Goal: Task Accomplishment & Management: Complete application form

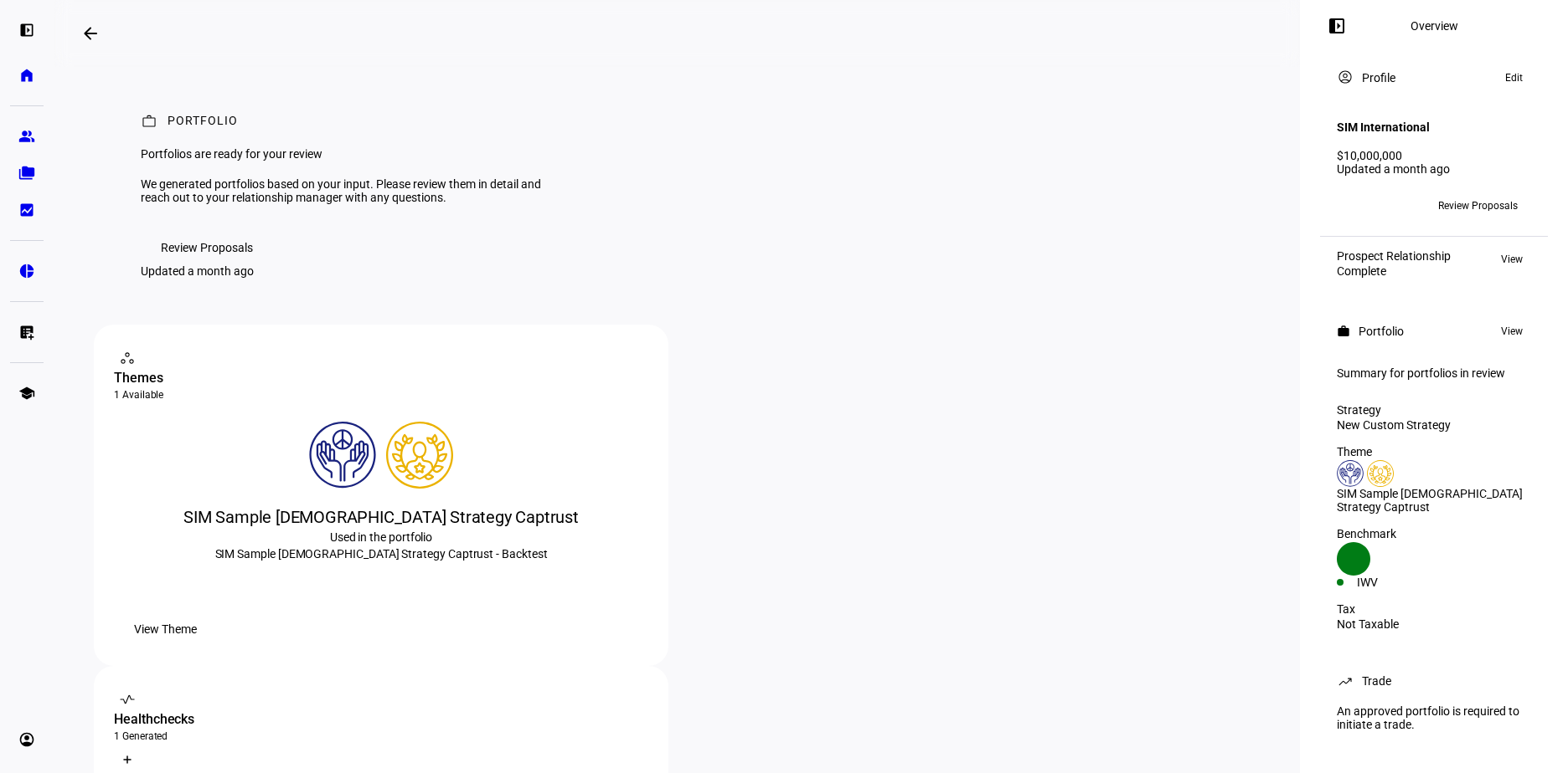
click at [1391, 121] on h4 "SIM International" at bounding box center [1383, 128] width 93 height 14
click at [1385, 80] on div "Profile" at bounding box center [1378, 78] width 33 height 14
click at [1343, 81] on mat-icon "account_circle" at bounding box center [1345, 76] width 17 height 17
click at [197, 646] on span "View Theme" at bounding box center [165, 630] width 62 height 33
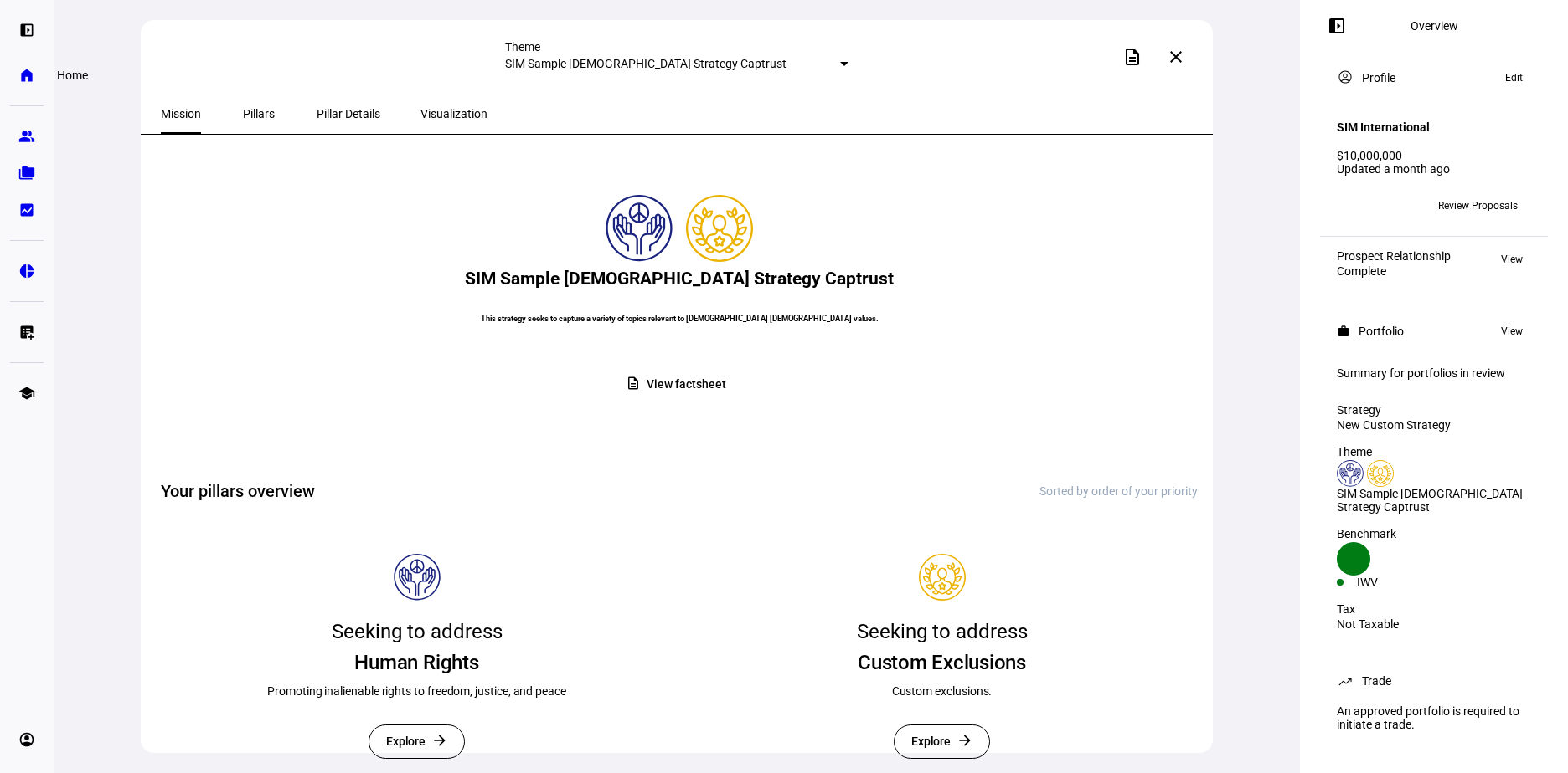
click at [26, 69] on eth-mat-symbol "home" at bounding box center [26, 75] width 17 height 17
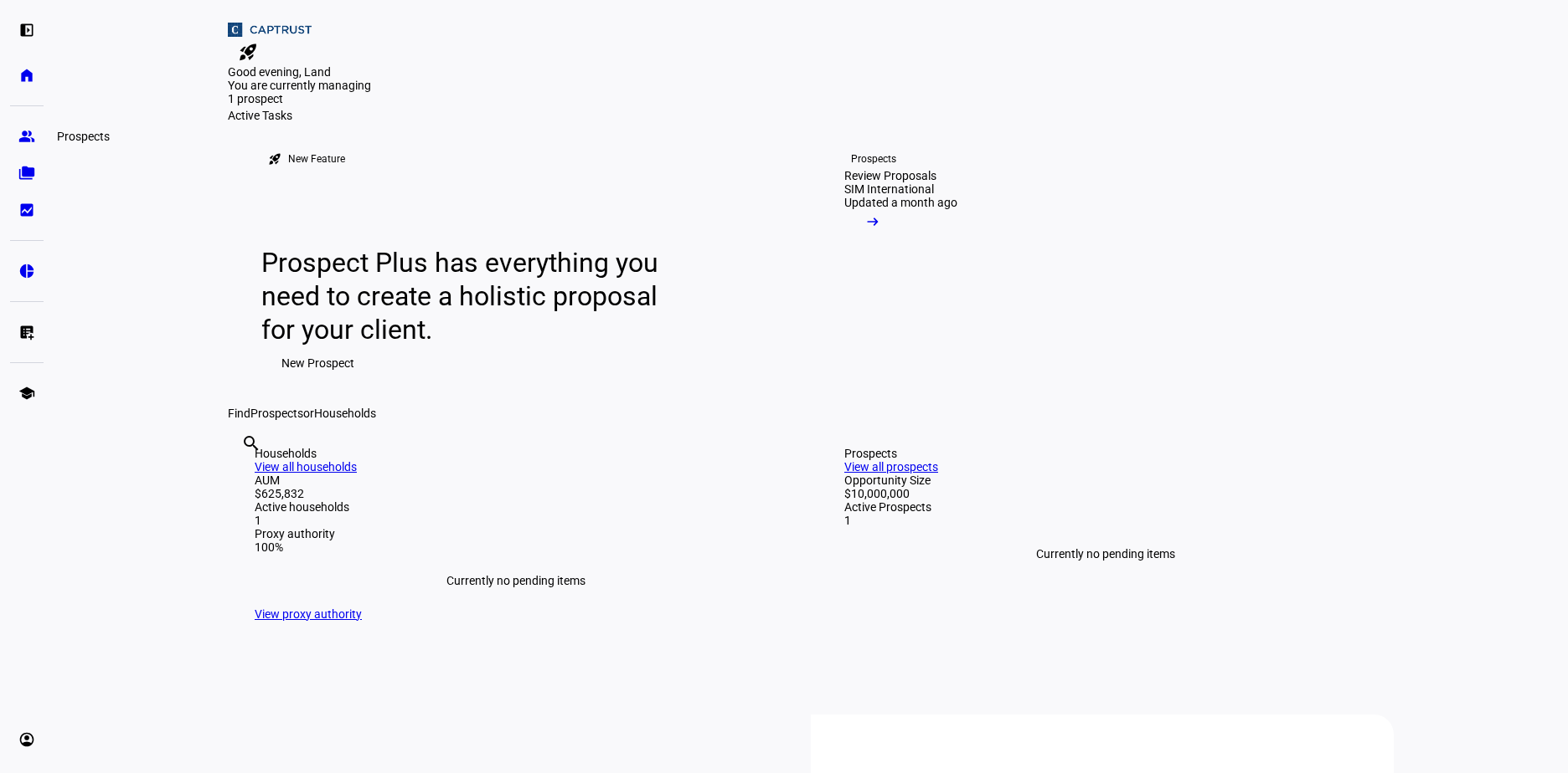
click at [26, 133] on eth-mat-symbol "group" at bounding box center [26, 135] width 17 height 17
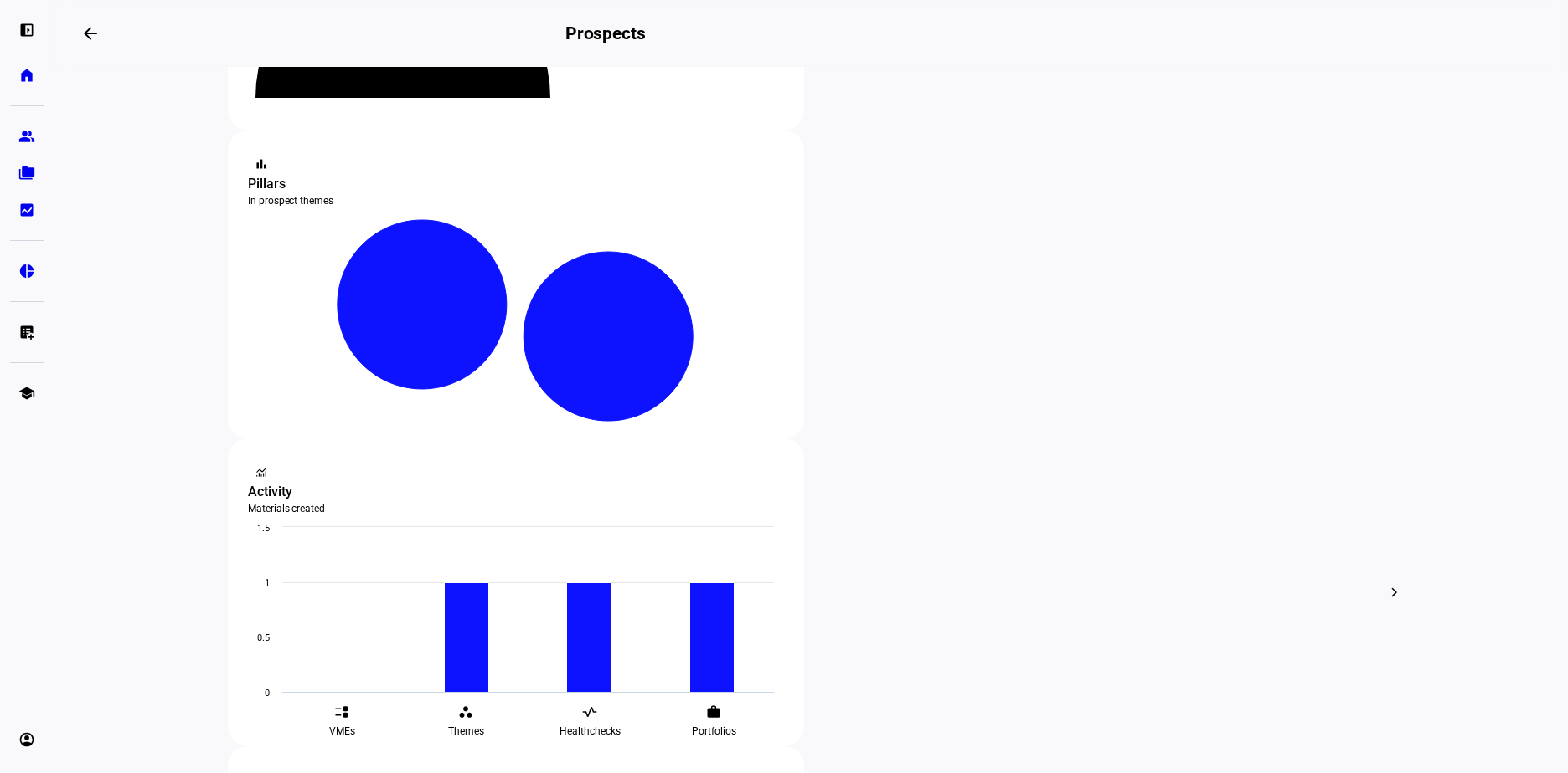
scroll to position [275, 0]
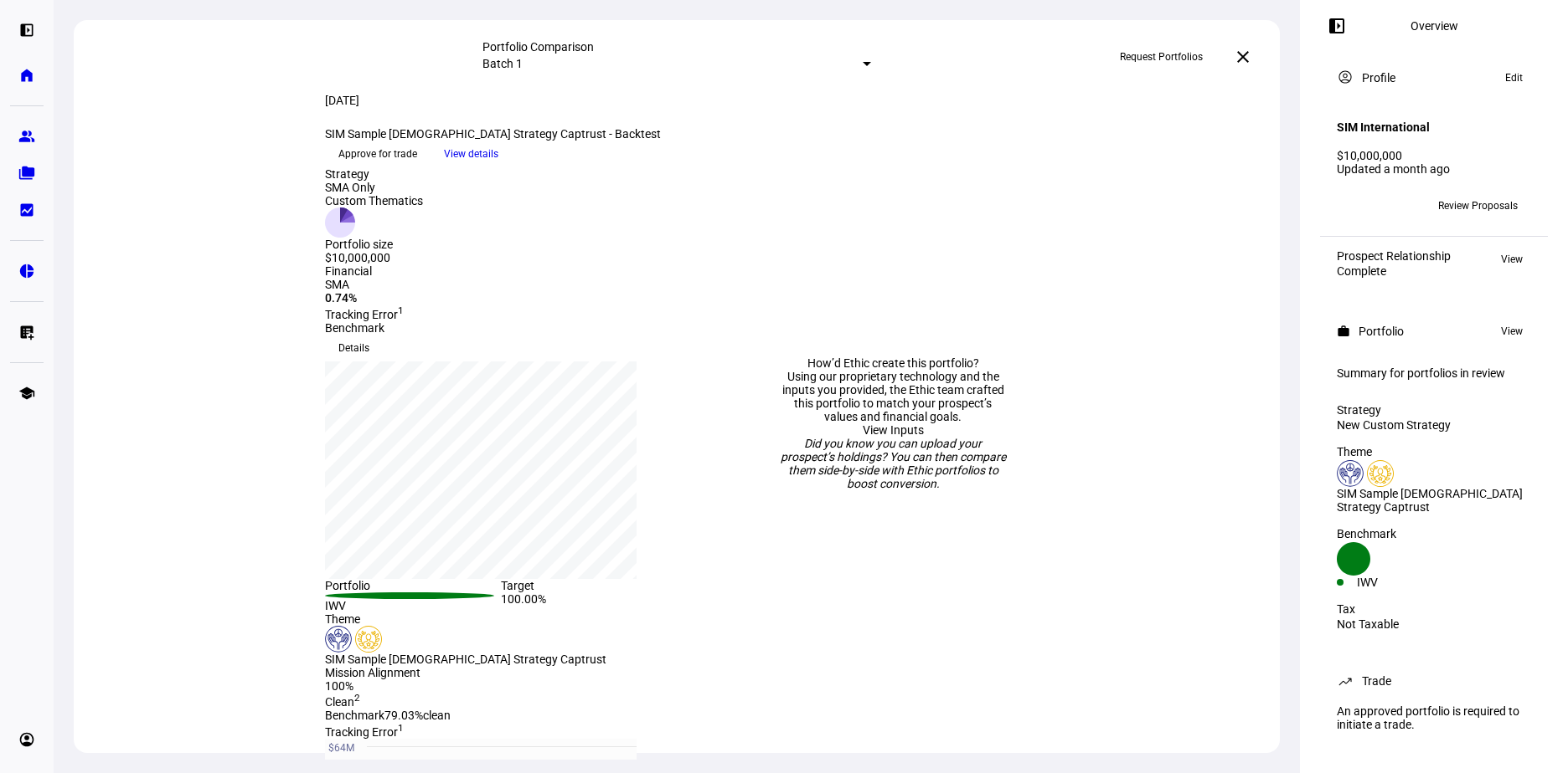
click at [1507, 250] on span "View" at bounding box center [1511, 259] width 21 height 20
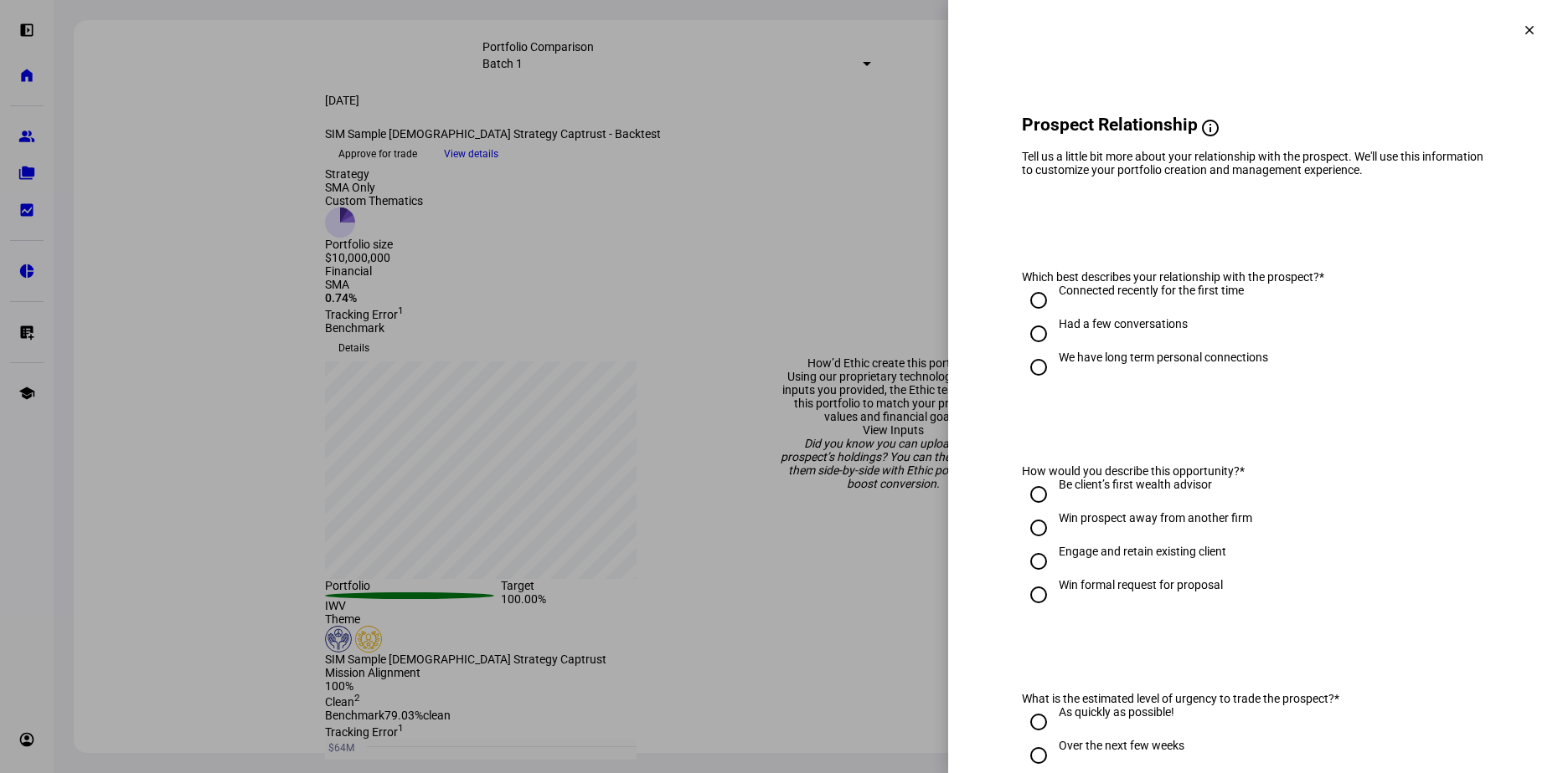
click at [1521, 24] on mat-icon "clear" at bounding box center [1528, 29] width 15 height 15
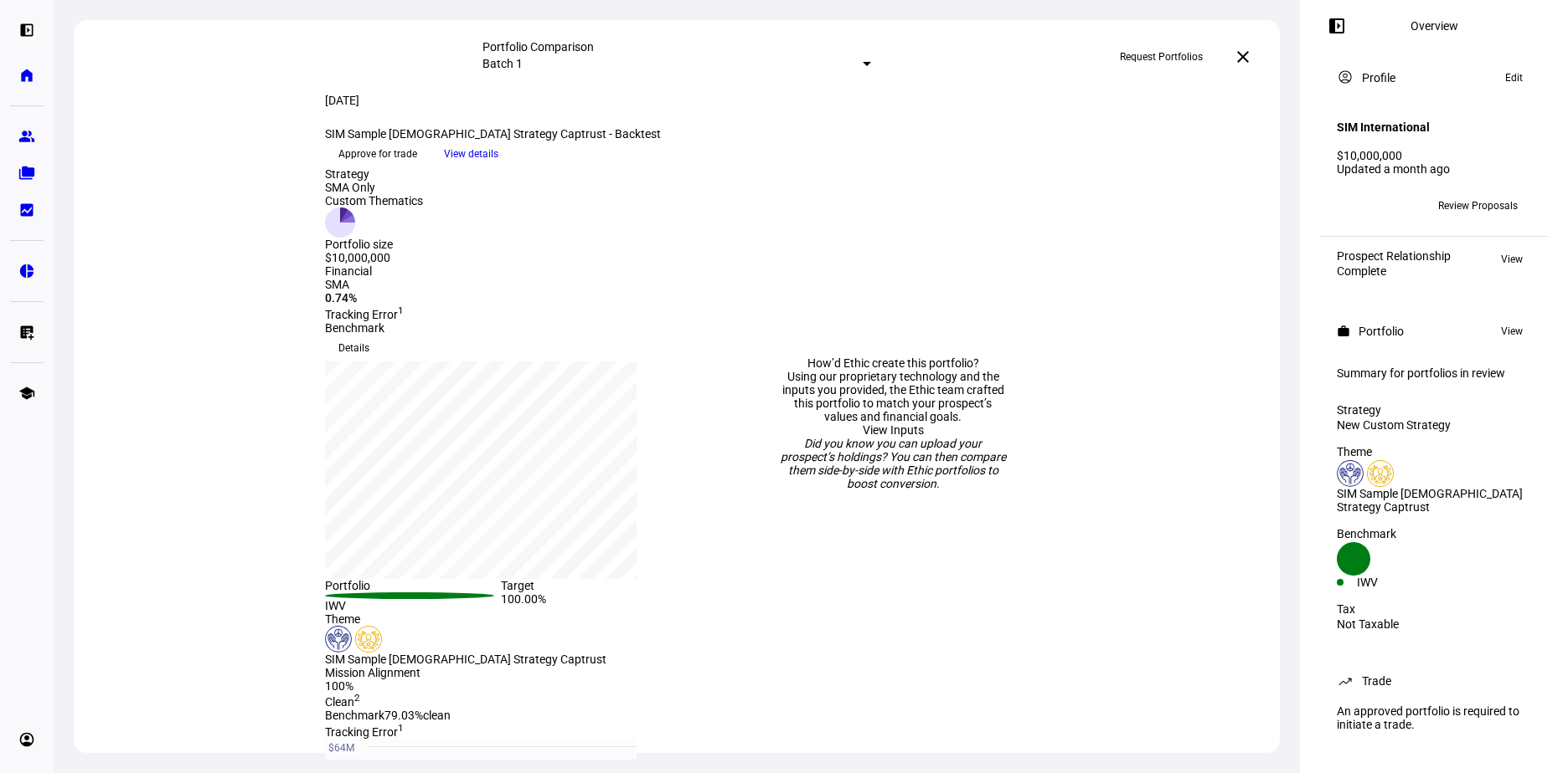
click at [1245, 53] on mat-icon "close" at bounding box center [1242, 57] width 20 height 20
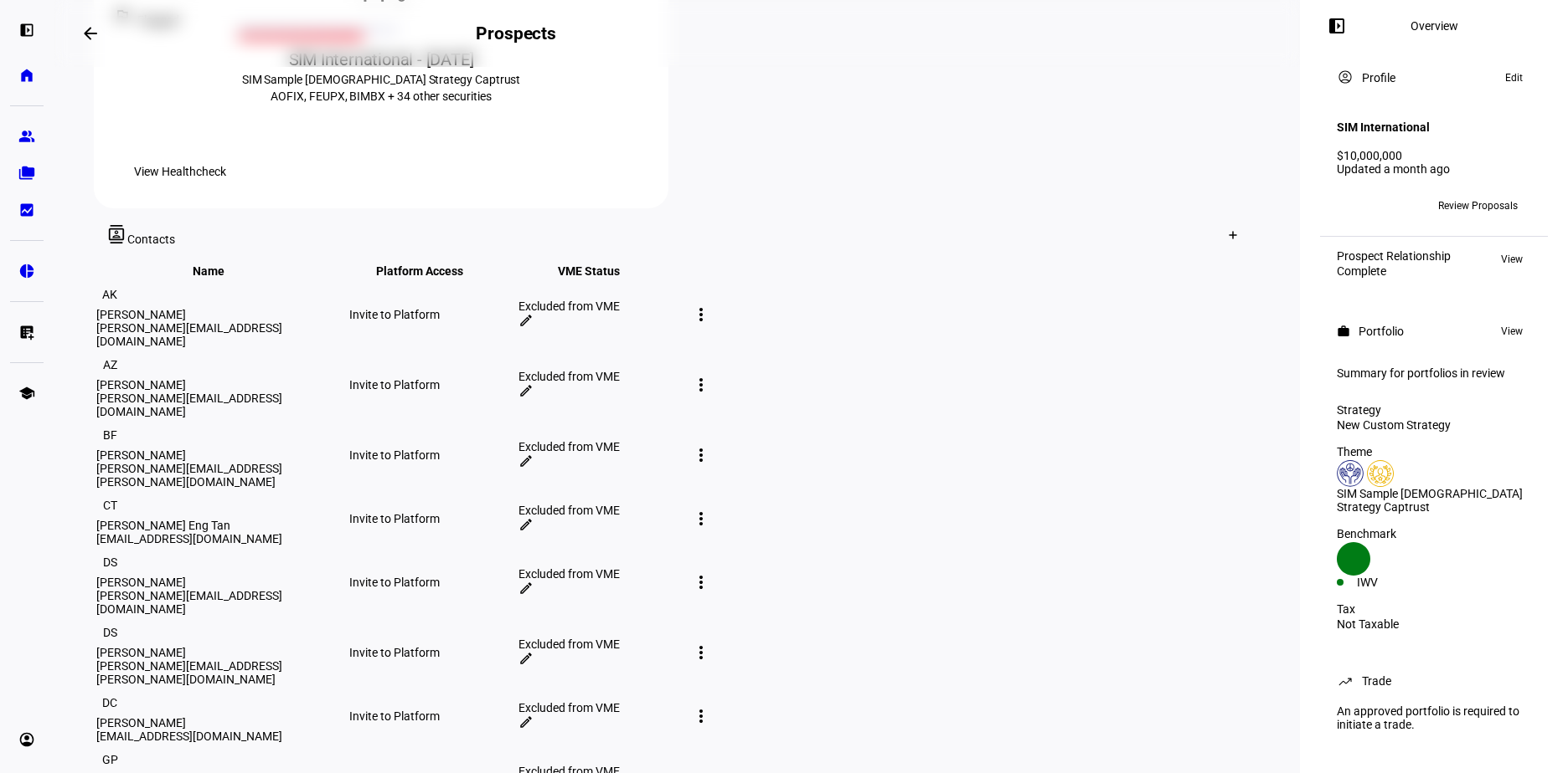
scroll to position [829, 0]
click at [533, 311] on mat-icon "edit" at bounding box center [526, 318] width 15 height 15
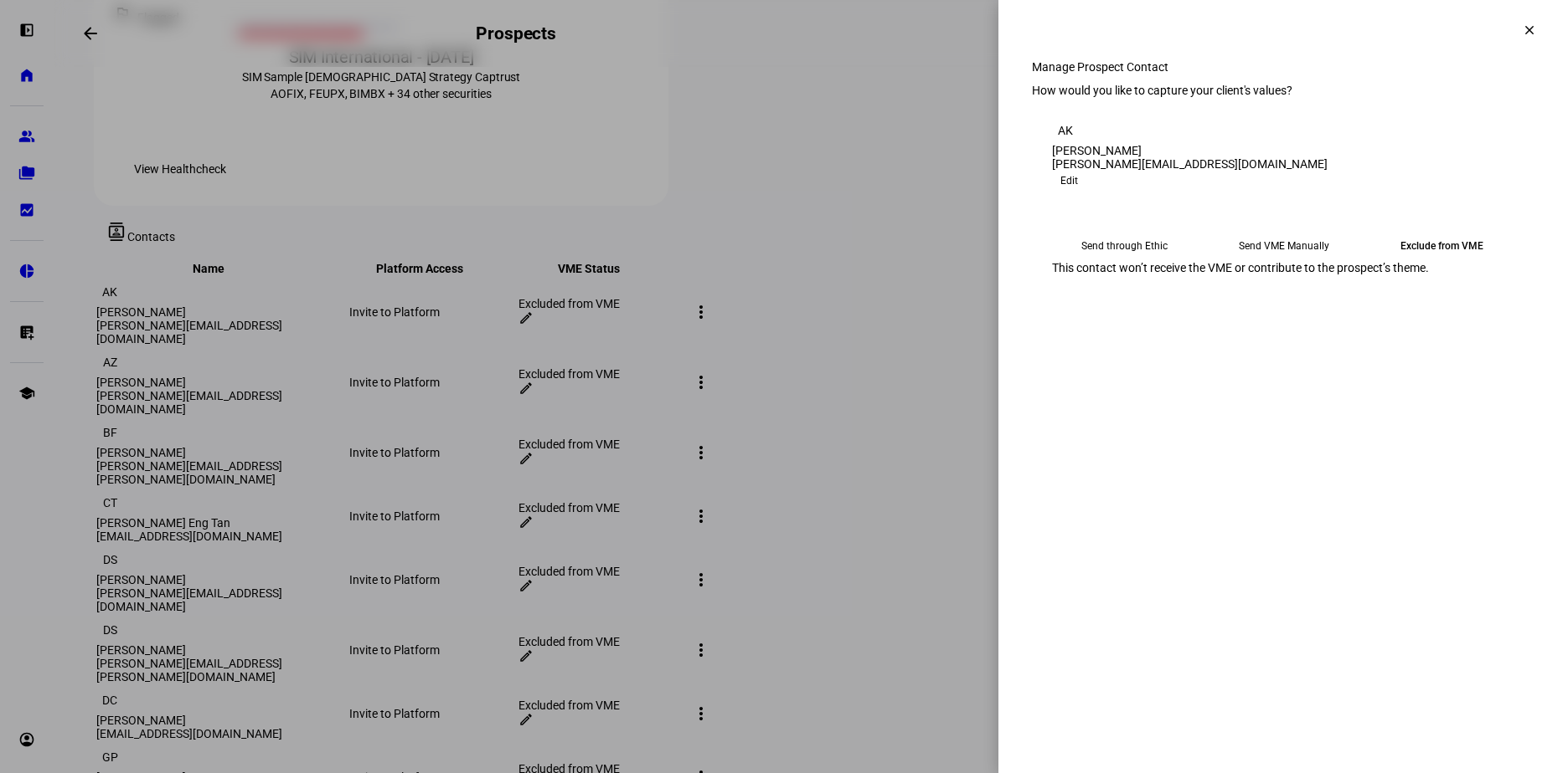
click at [1129, 261] on eth-mega-radio-button "Send through Ethic" at bounding box center [1124, 246] width 145 height 30
click at [1153, 341] on span "Submit Preferences" at bounding box center [1103, 325] width 101 height 33
click at [1523, 26] on mat-icon "clear" at bounding box center [1528, 29] width 15 height 15
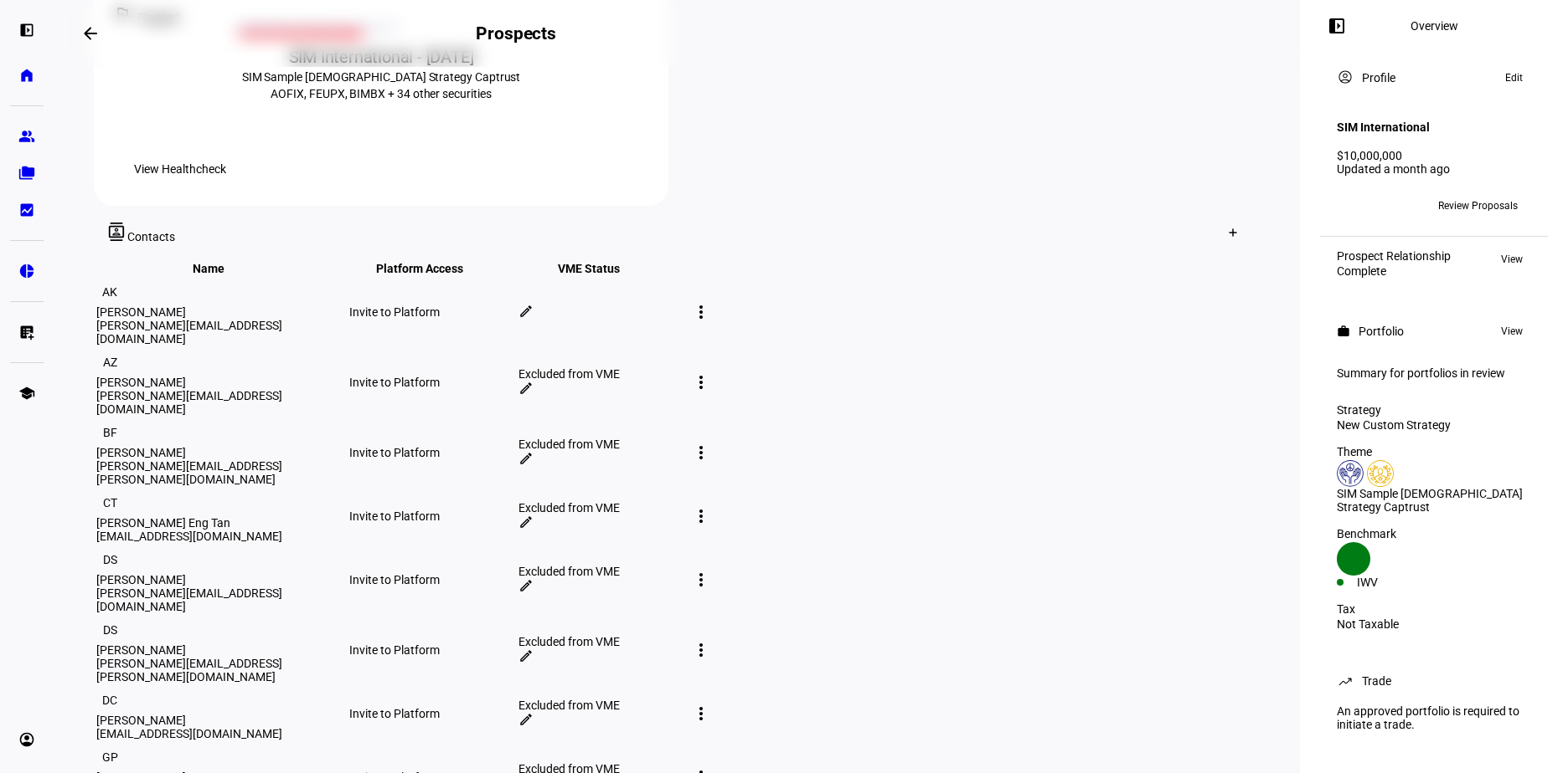
click at [533, 381] on mat-icon "edit" at bounding box center [526, 388] width 15 height 15
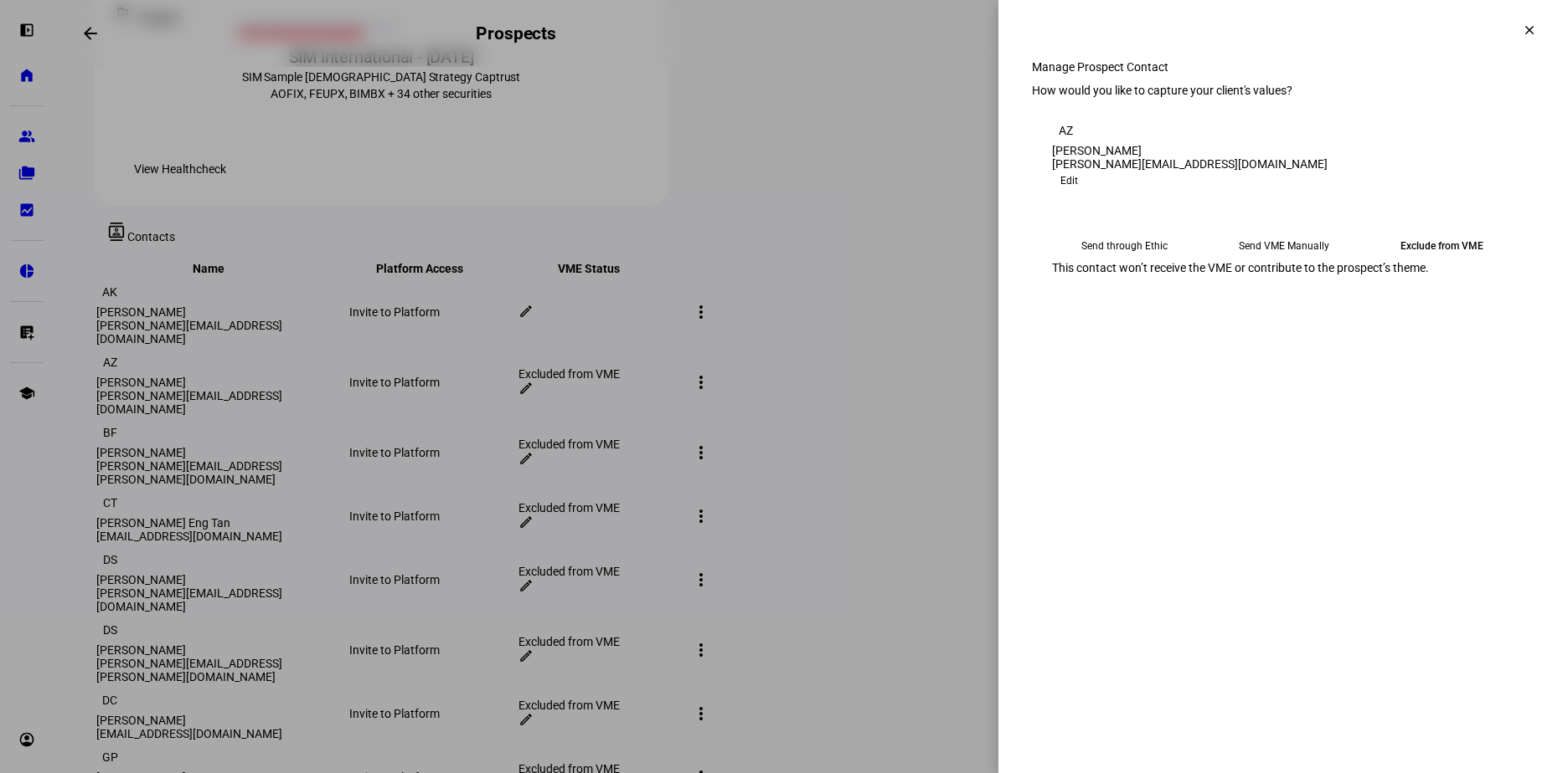
click at [1113, 261] on eth-mega-radio-button "Send through Ethic" at bounding box center [1124, 246] width 145 height 30
click at [1153, 341] on span "Submit Preferences" at bounding box center [1103, 325] width 101 height 33
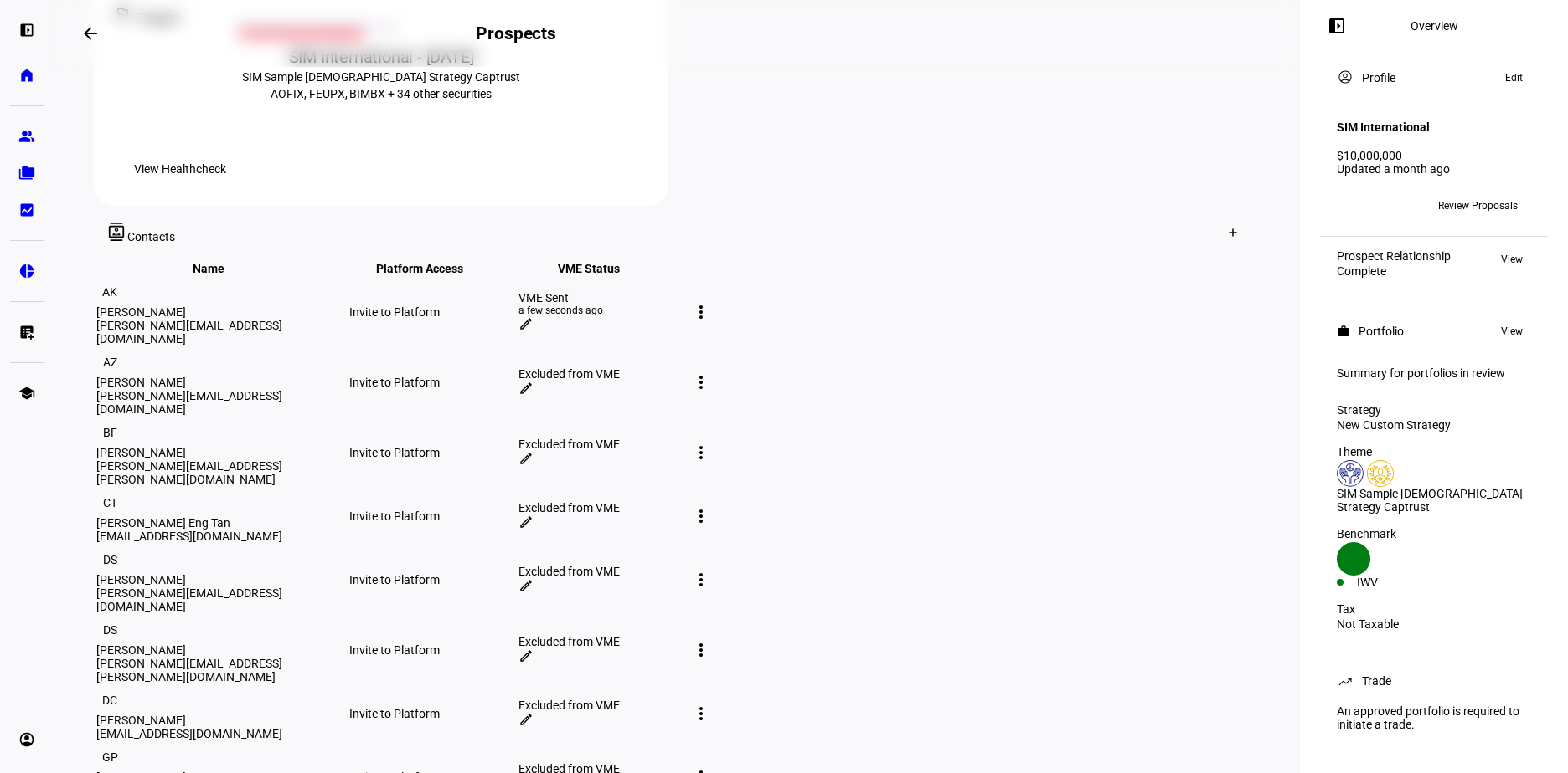
click at [533, 381] on mat-icon "edit" at bounding box center [526, 388] width 15 height 15
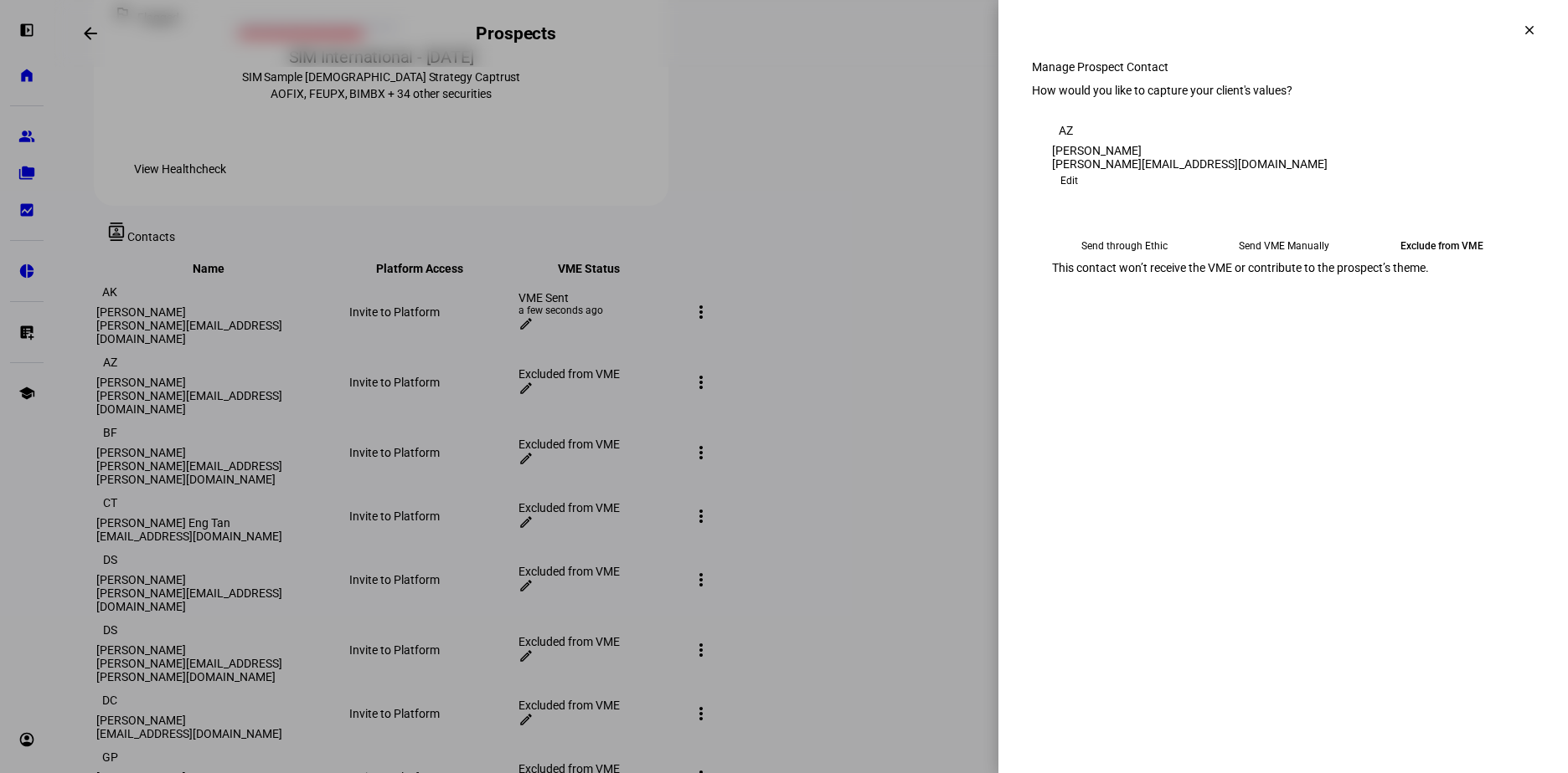
click at [1117, 261] on eth-mega-radio-button "Send through Ethic" at bounding box center [1124, 246] width 145 height 30
click at [1485, 341] on div "Submit Preferences" at bounding box center [1282, 325] width 502 height 33
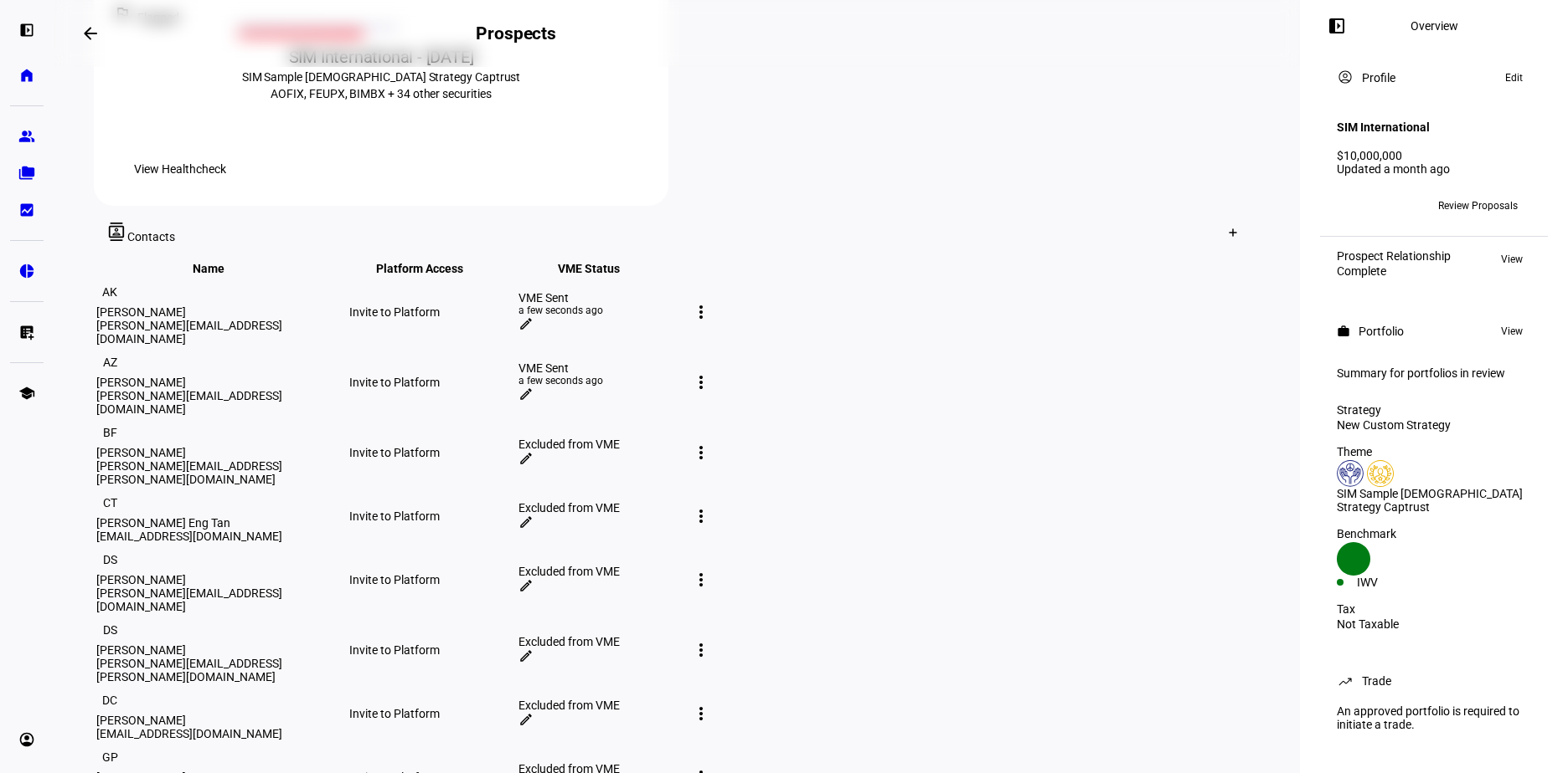
click at [533, 451] on mat-icon "edit" at bounding box center [526, 458] width 15 height 15
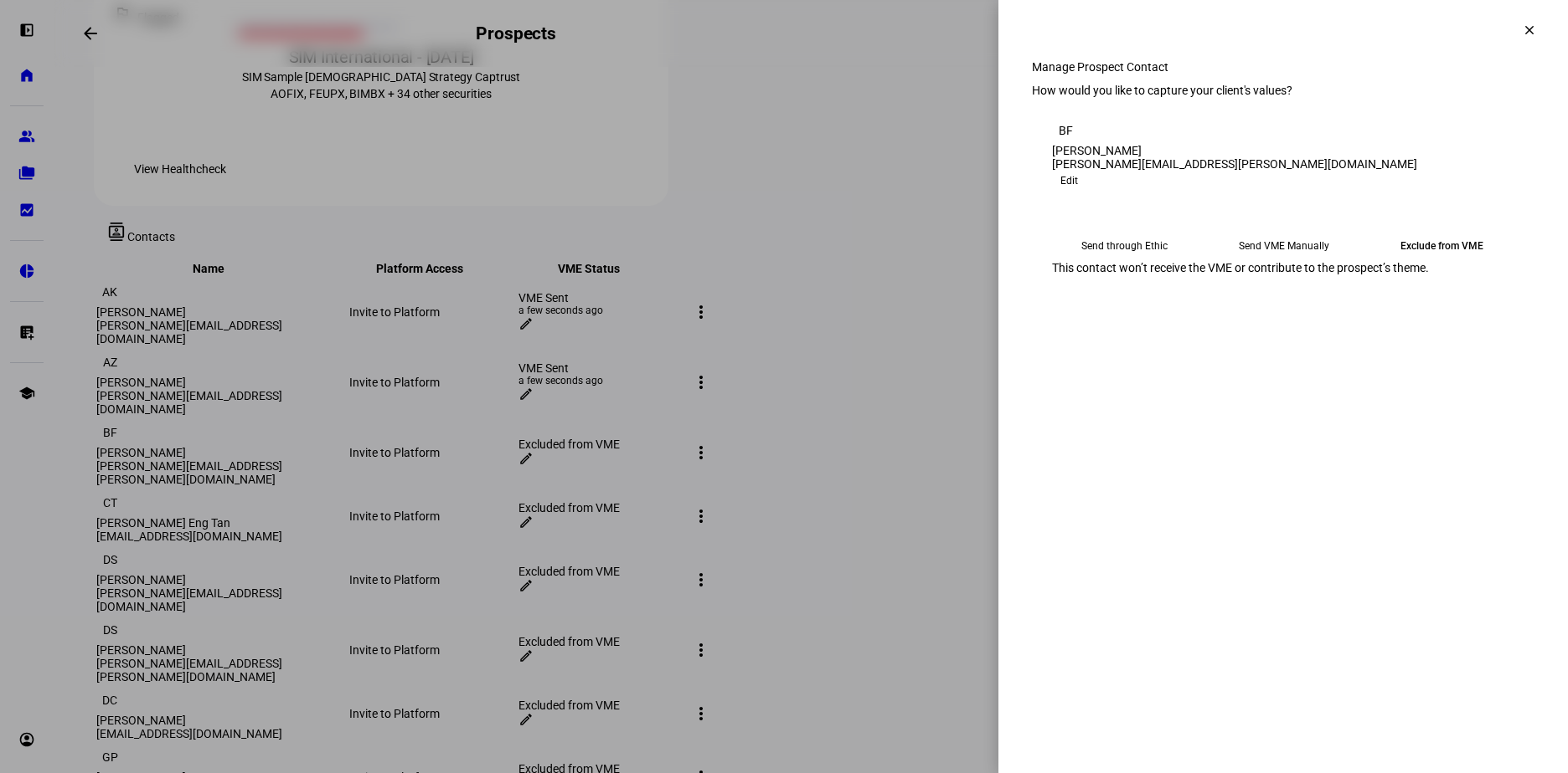
click at [1123, 261] on eth-mega-radio-button "Send through Ethic" at bounding box center [1124, 246] width 145 height 30
click at [1153, 341] on span "Submit Preferences" at bounding box center [1103, 325] width 101 height 33
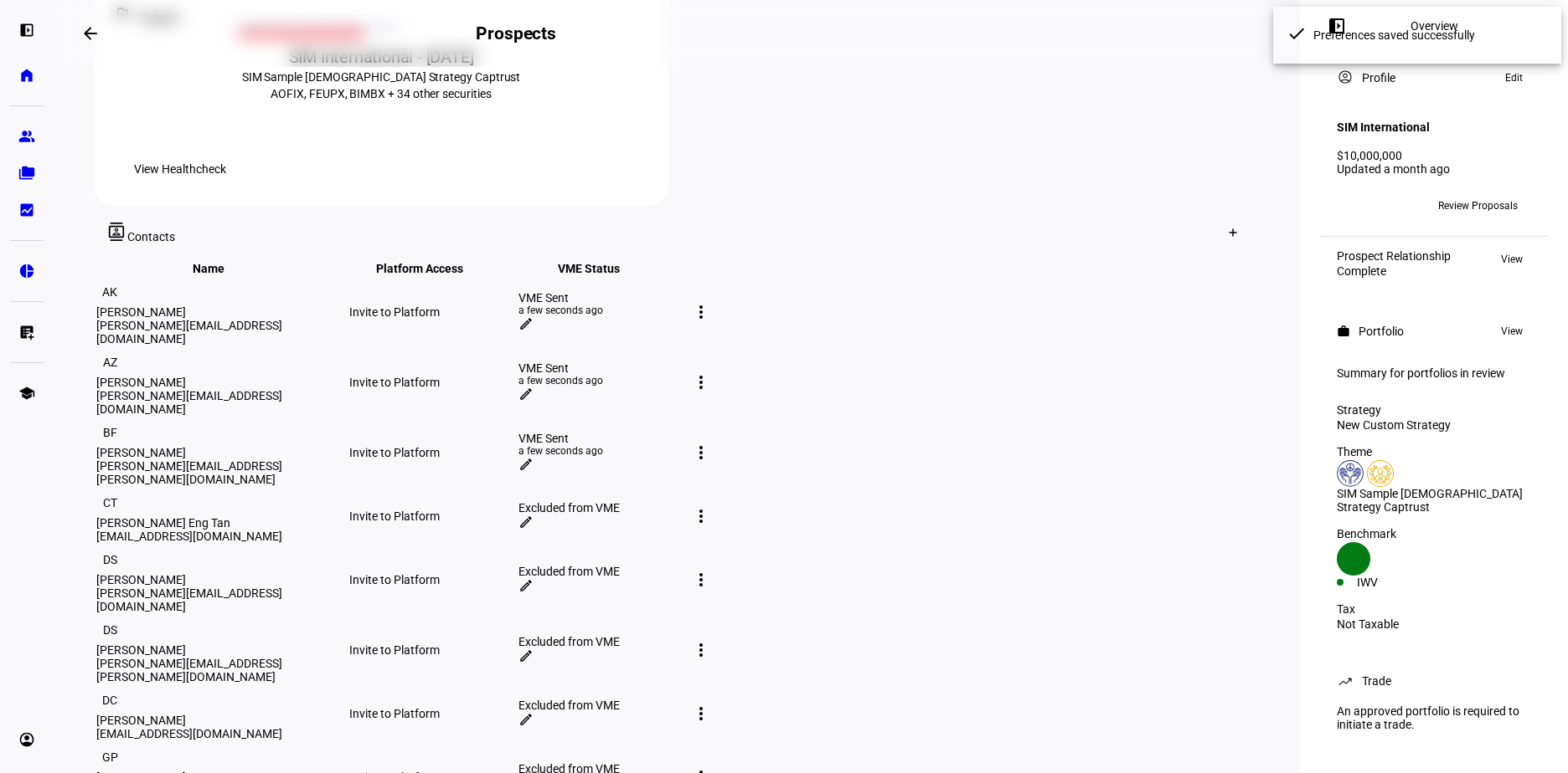
click at [533, 515] on mat-icon "edit" at bounding box center [526, 522] width 15 height 15
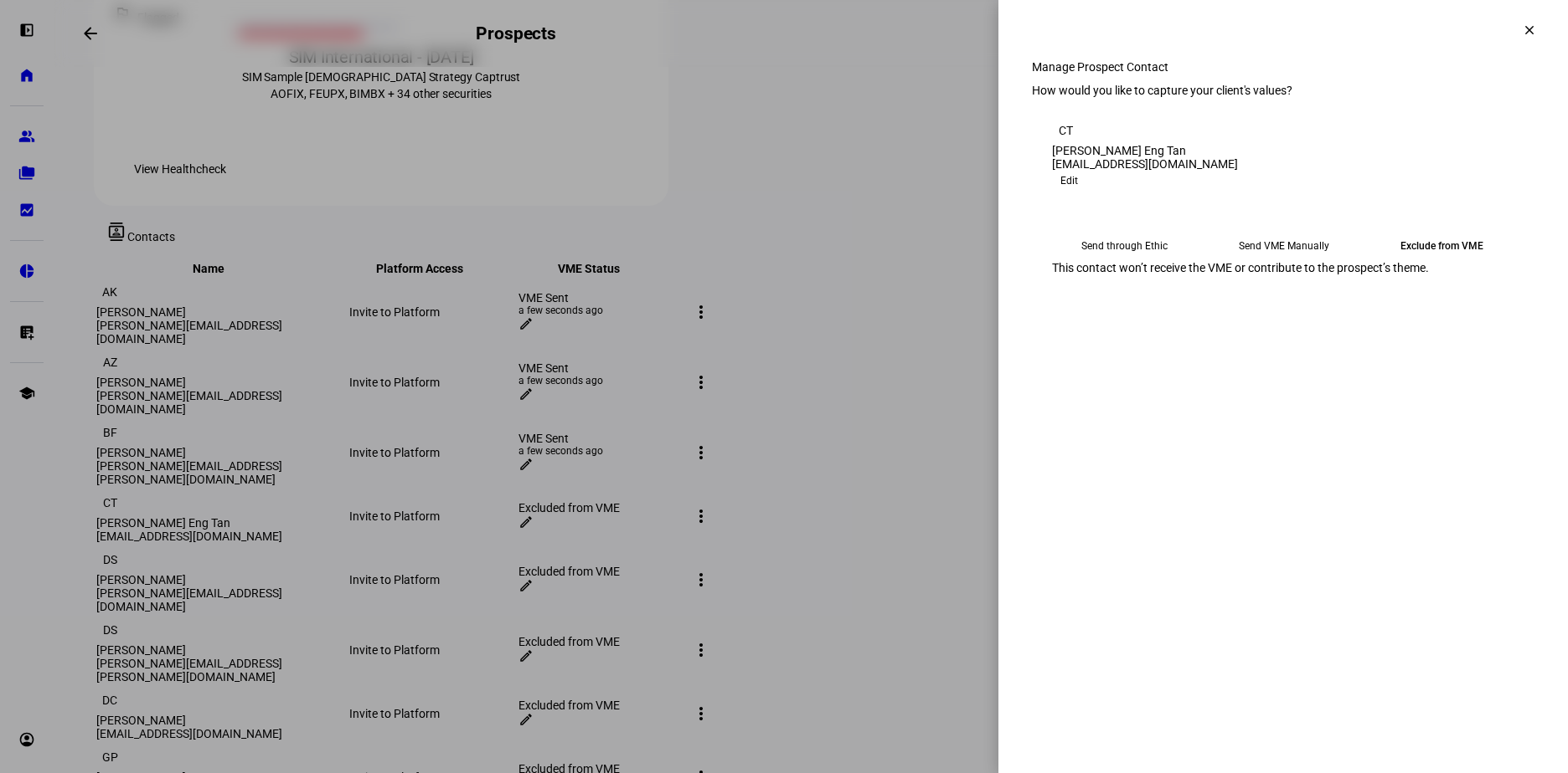
click at [1110, 261] on eth-mega-radio-button "Send through Ethic" at bounding box center [1124, 246] width 145 height 30
click at [1153, 341] on span "Submit Preferences" at bounding box center [1103, 325] width 101 height 33
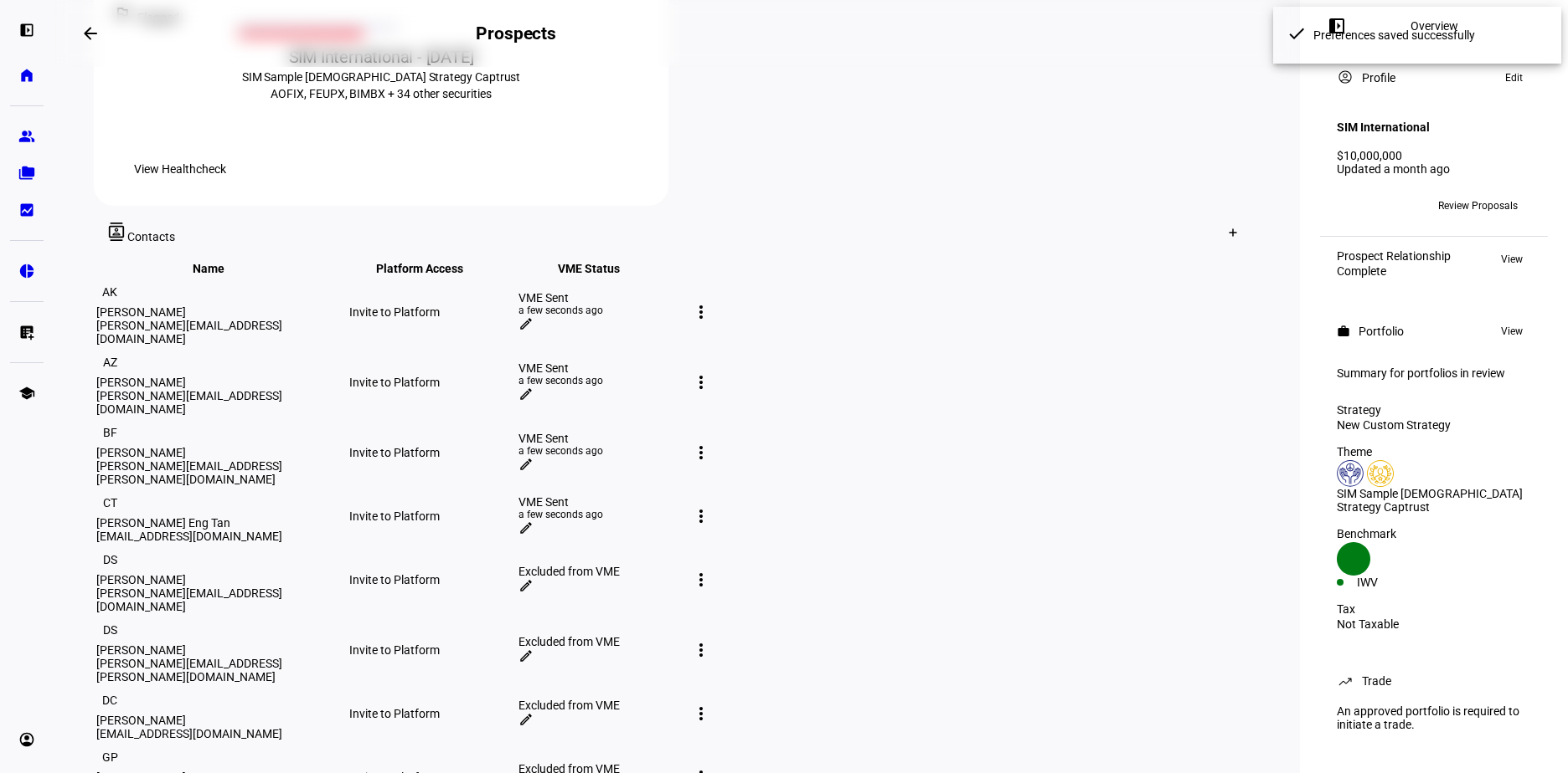
click at [533, 578] on mat-icon "edit" at bounding box center [526, 585] width 15 height 15
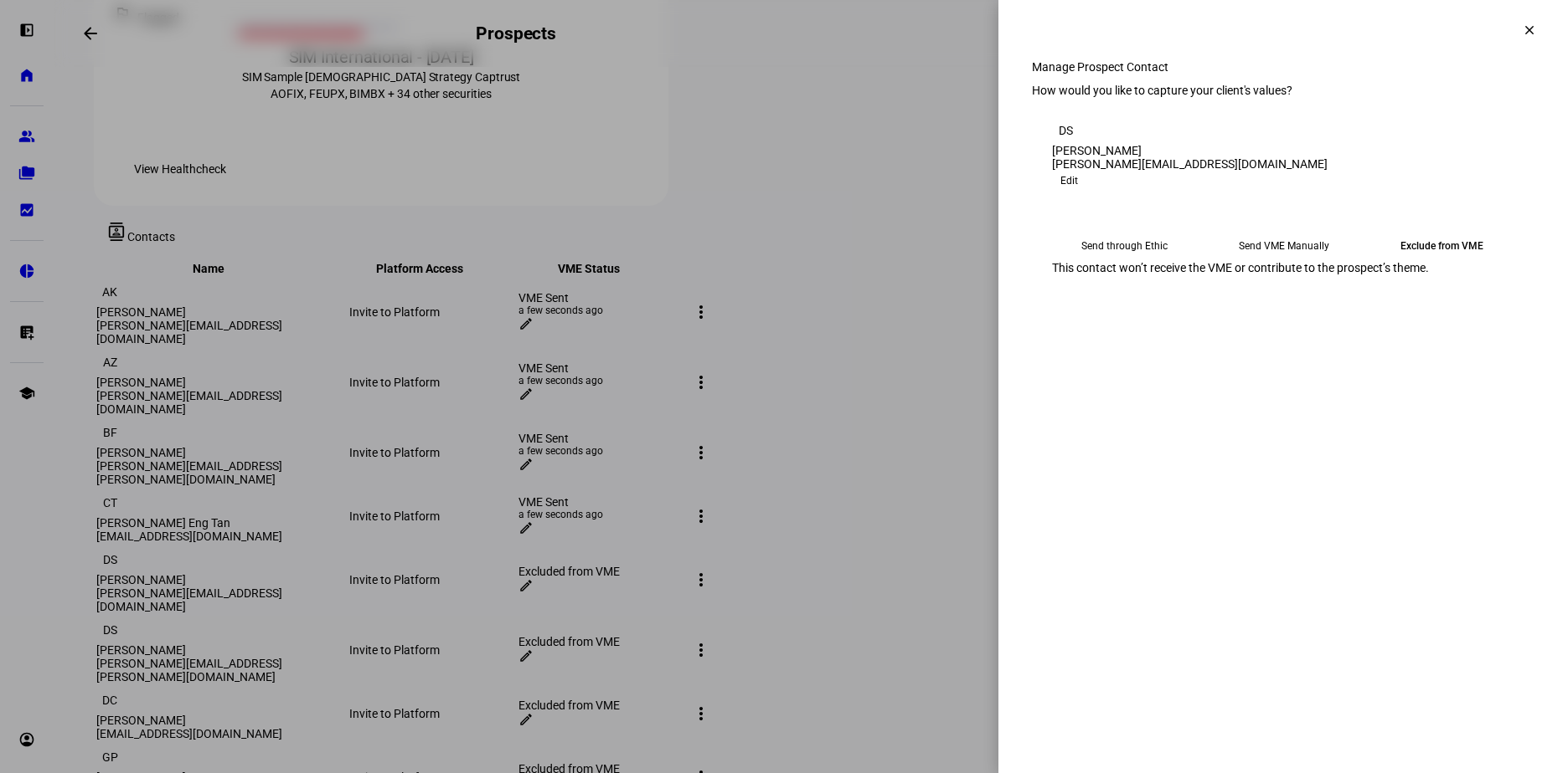
click at [1118, 261] on eth-mega-radio-button "Send through Ethic" at bounding box center [1124, 246] width 145 height 30
click at [1153, 341] on span "Submit Preferences" at bounding box center [1103, 325] width 101 height 33
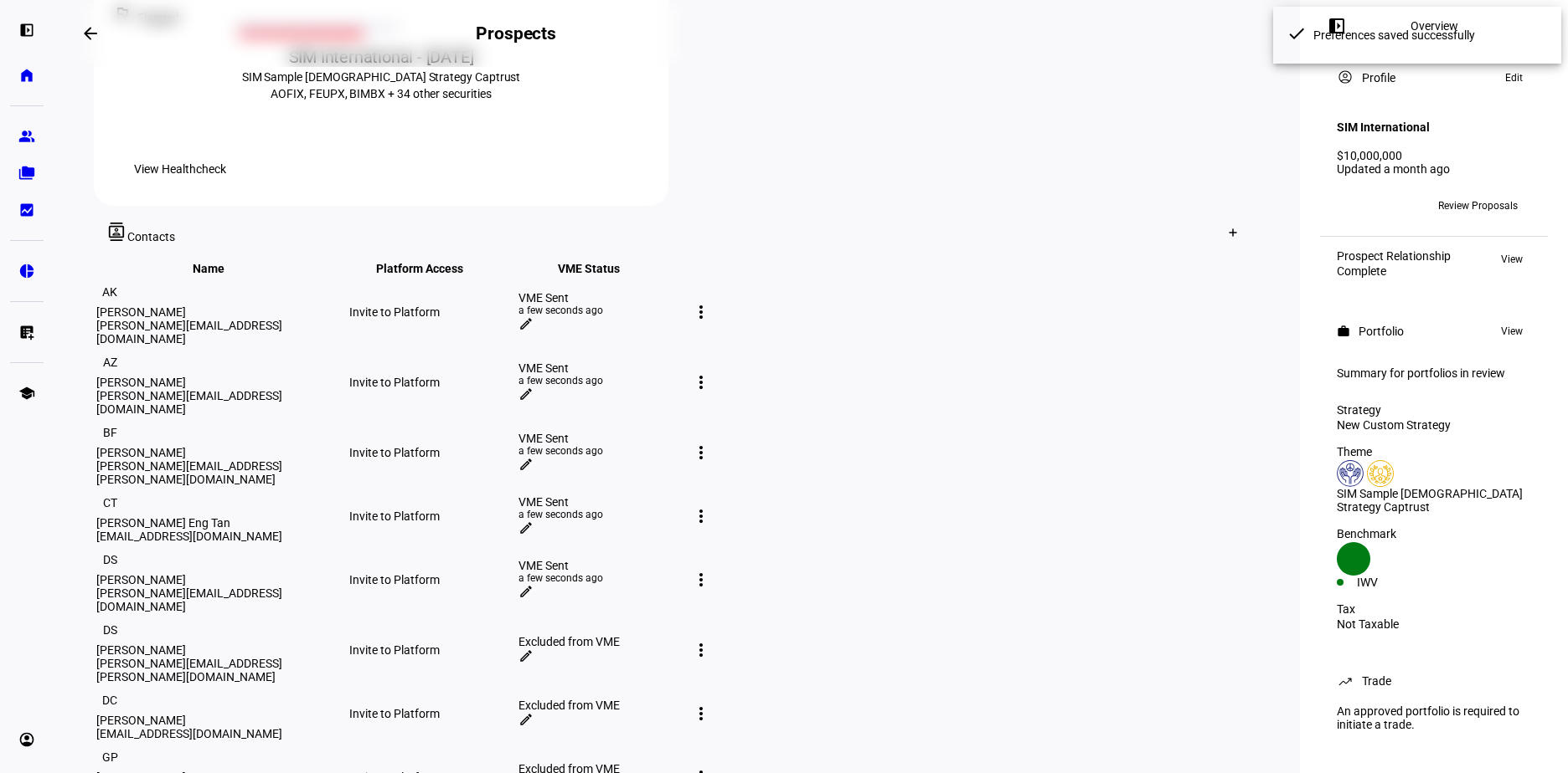
click at [533, 649] on mat-icon "edit" at bounding box center [526, 656] width 15 height 15
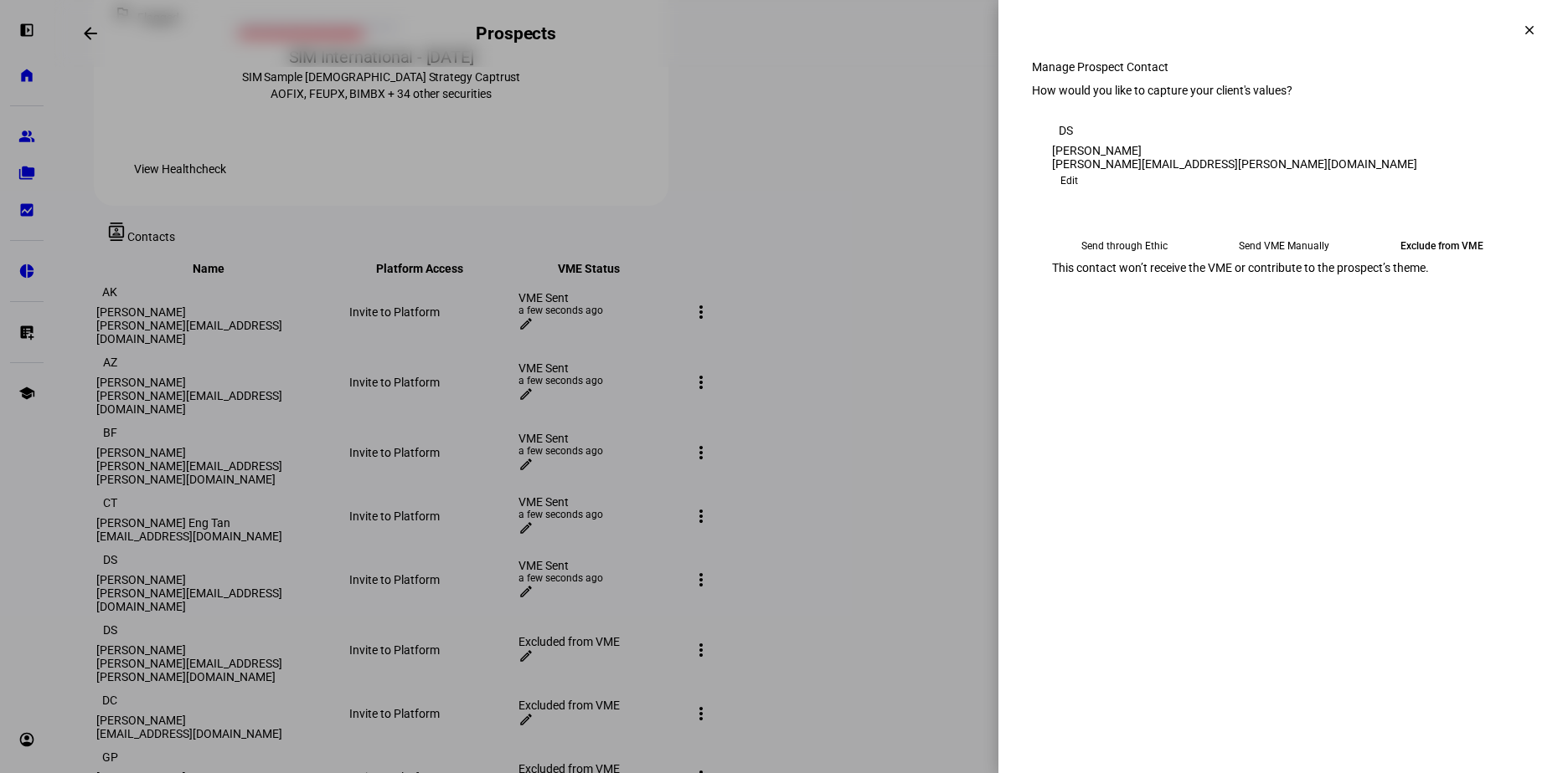
click at [1148, 261] on eth-mega-radio-button "Send through Ethic" at bounding box center [1124, 246] width 145 height 30
click at [1153, 341] on span "Submit Preferences" at bounding box center [1103, 325] width 101 height 33
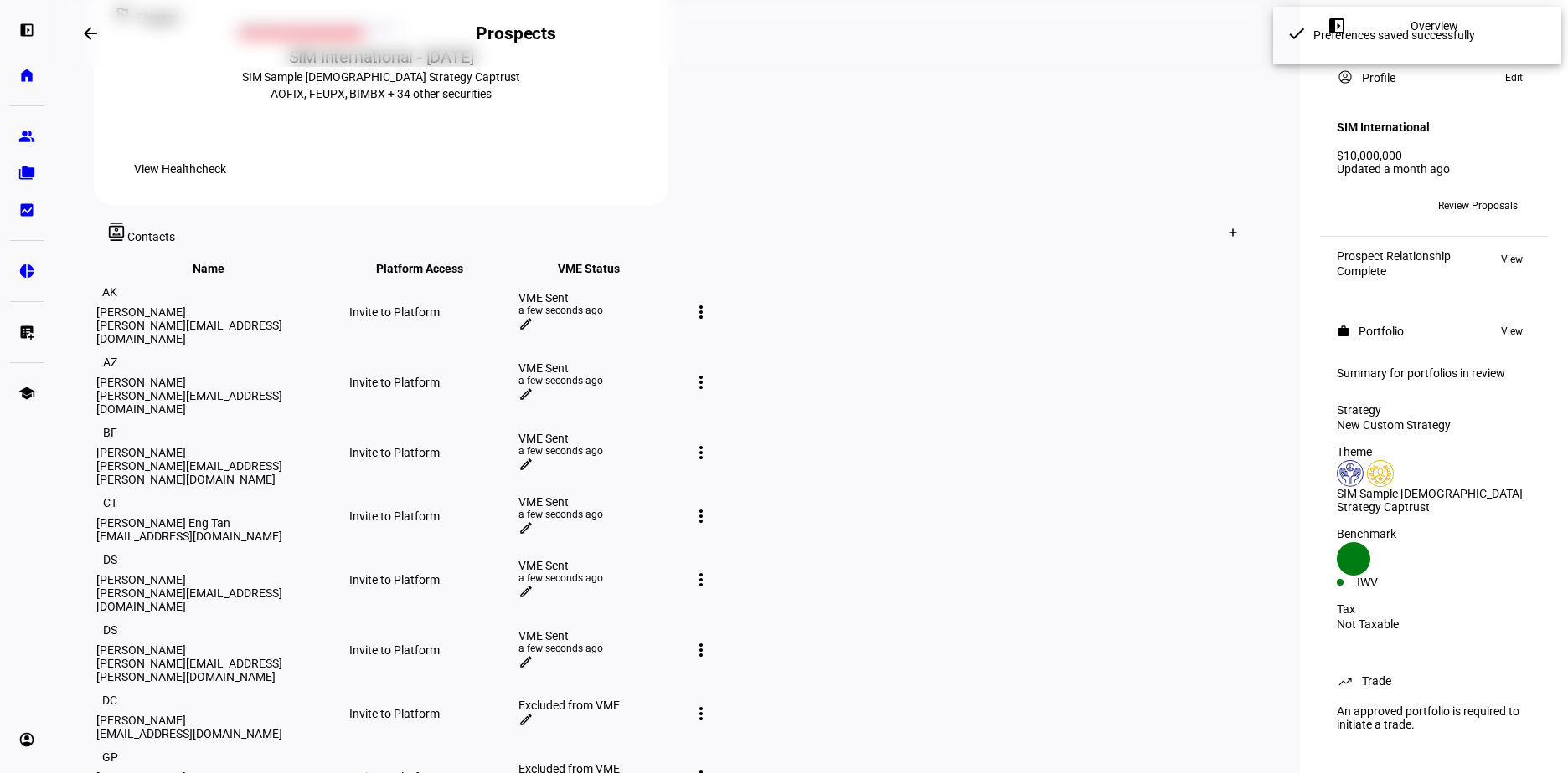
click at [533, 713] on mat-icon "edit" at bounding box center [526, 719] width 15 height 15
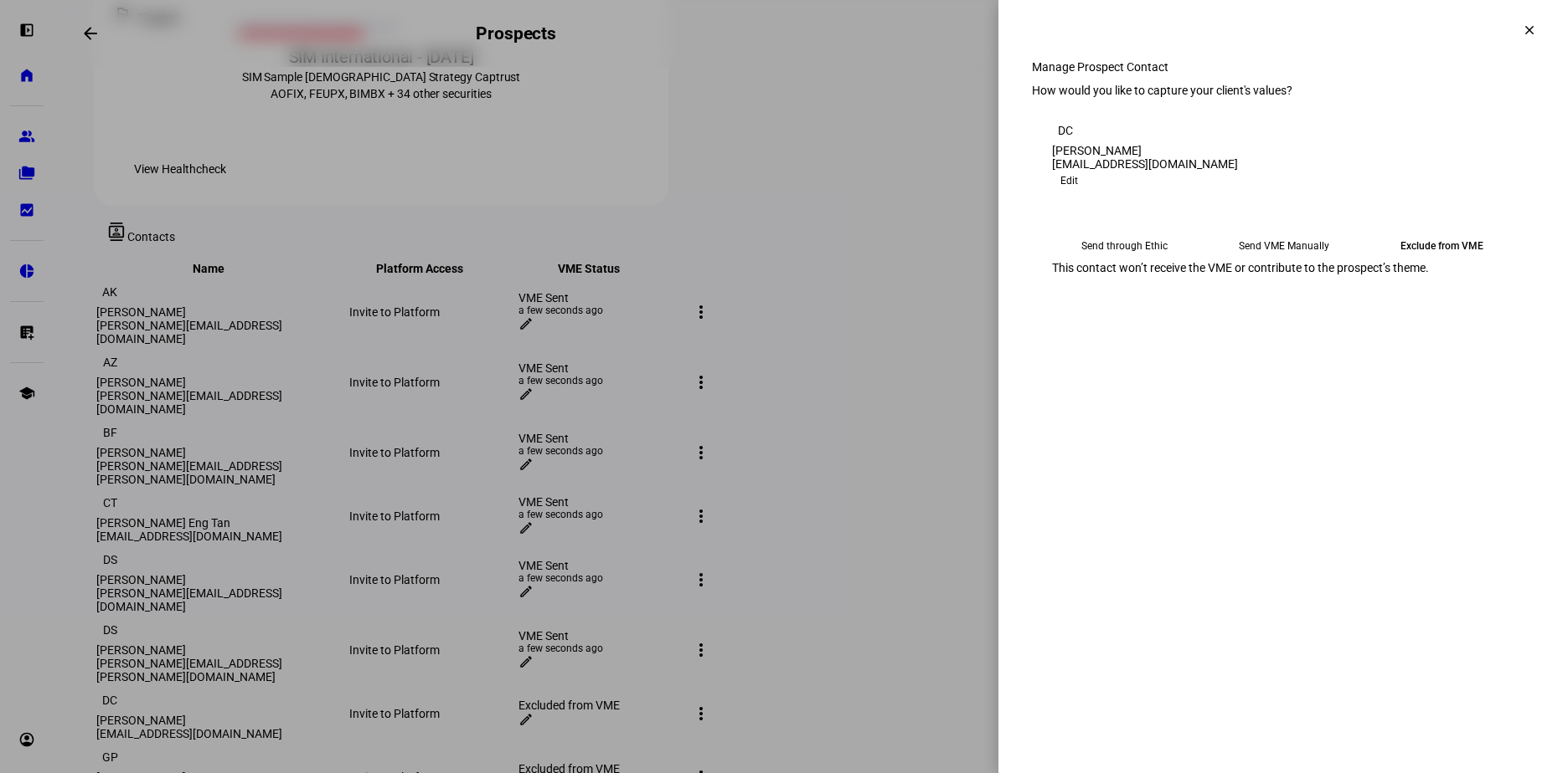
click at [1121, 261] on eth-mega-radio-button "Send through Ethic" at bounding box center [1124, 246] width 145 height 30
click at [1153, 341] on span "Submit Preferences" at bounding box center [1103, 325] width 101 height 33
click at [1116, 261] on eth-mega-radio-button "Send through Ethic" at bounding box center [1124, 246] width 144 height 30
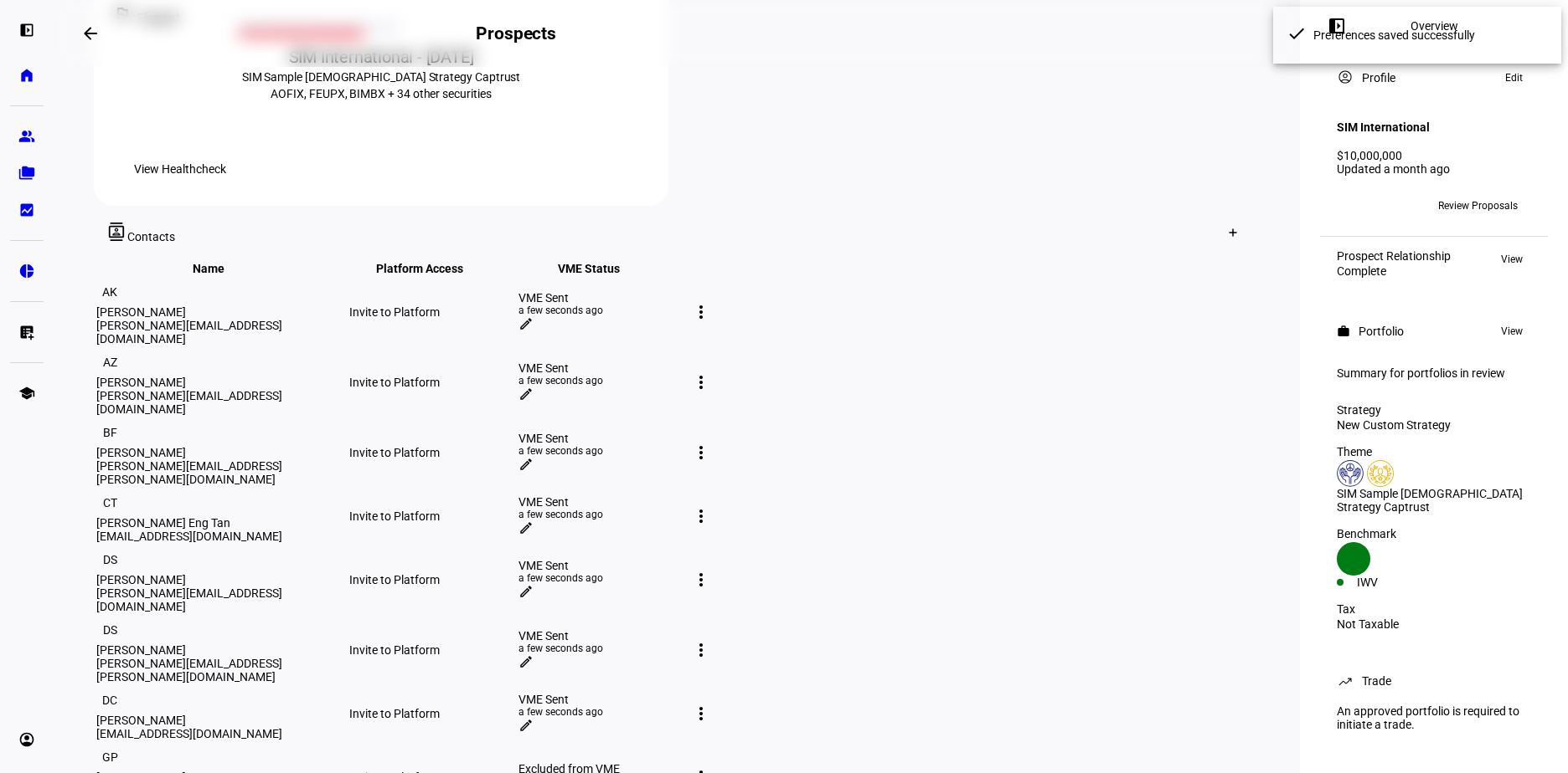
click at [533, 773] on mat-icon "edit" at bounding box center [526, 783] width 15 height 15
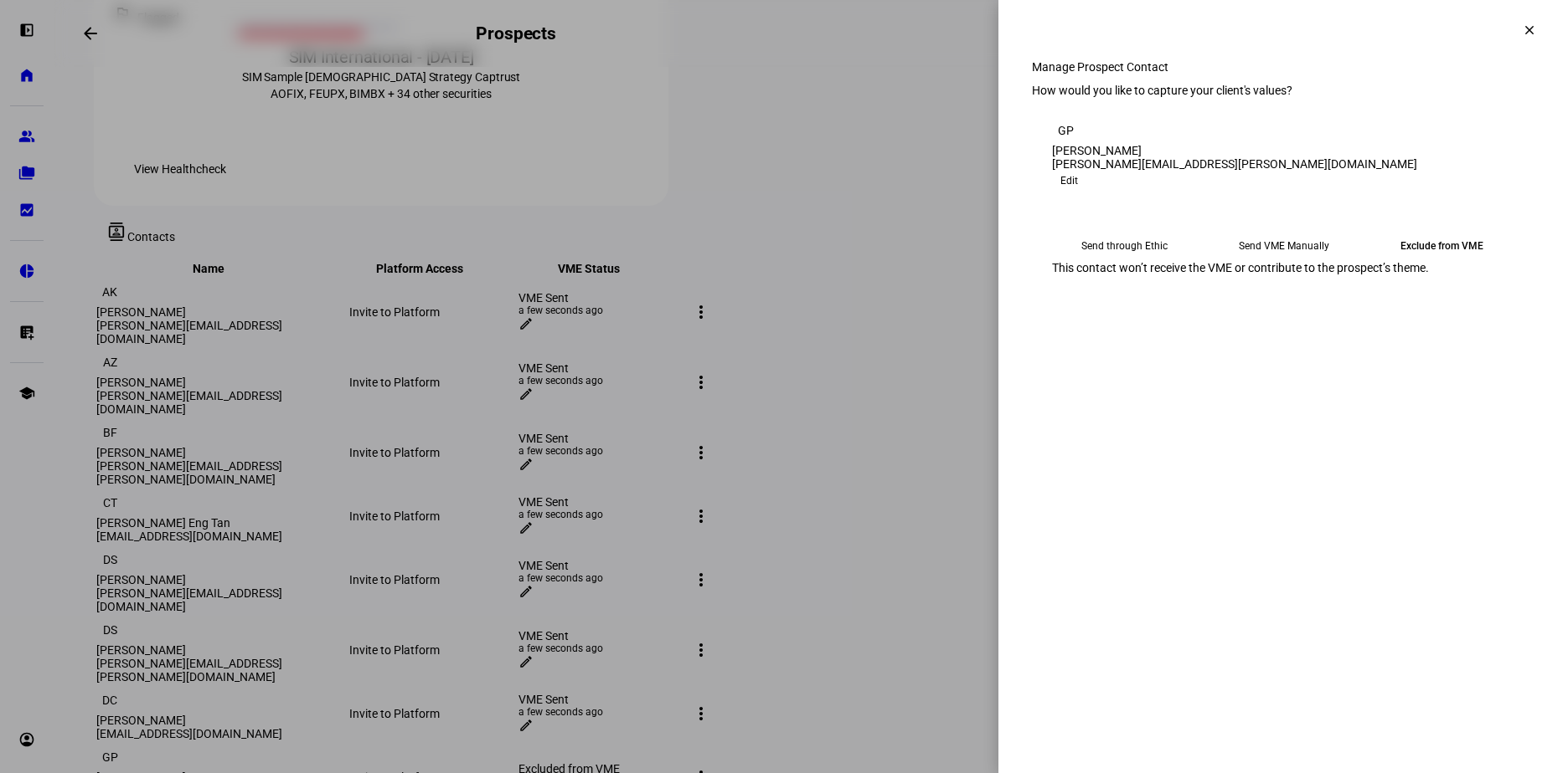
click at [1138, 261] on eth-mega-radio-button "Send through Ethic" at bounding box center [1124, 246] width 145 height 30
click at [1153, 341] on span "Submit Preferences" at bounding box center [1103, 325] width 101 height 33
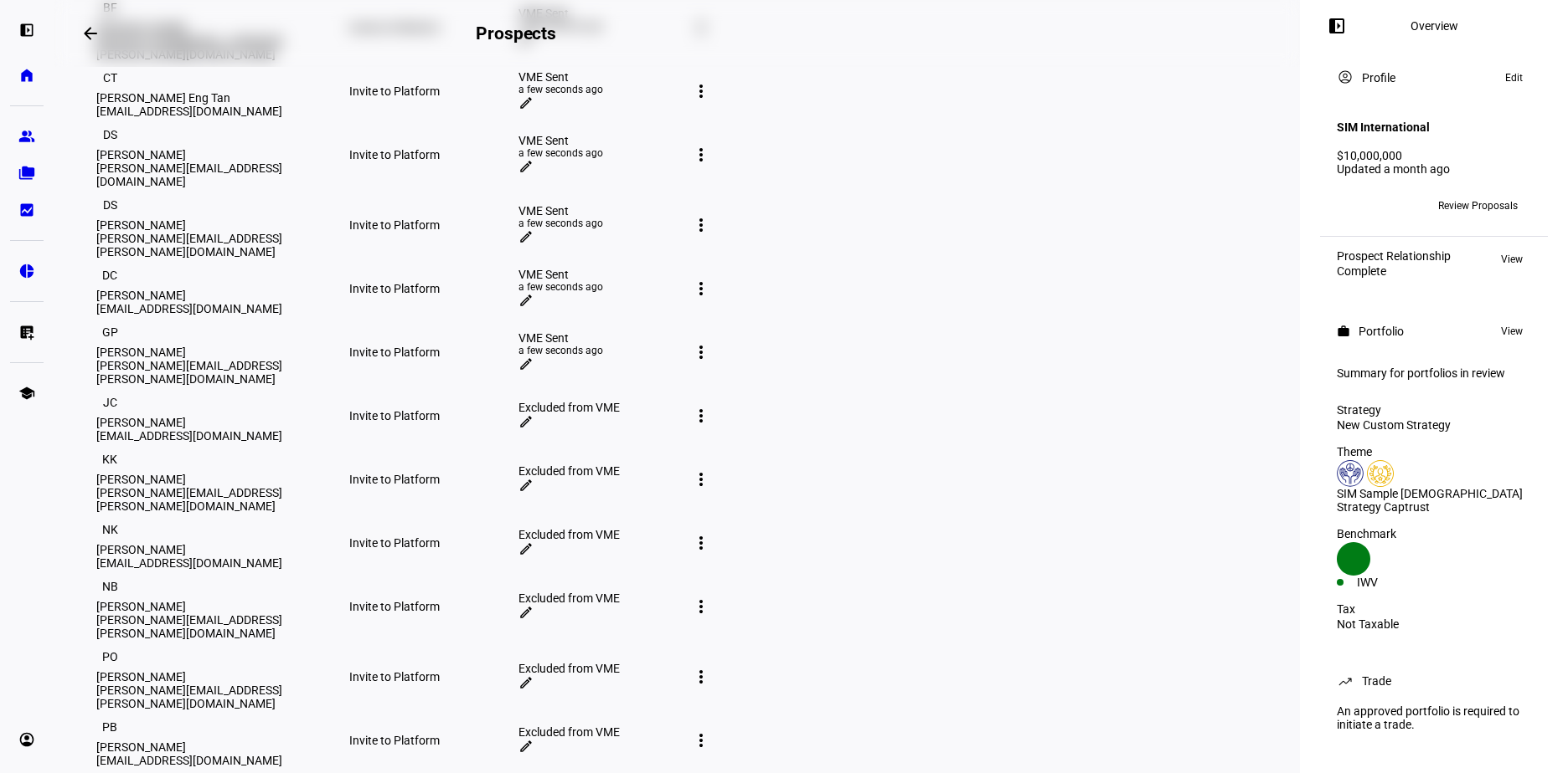
scroll to position [1257, 0]
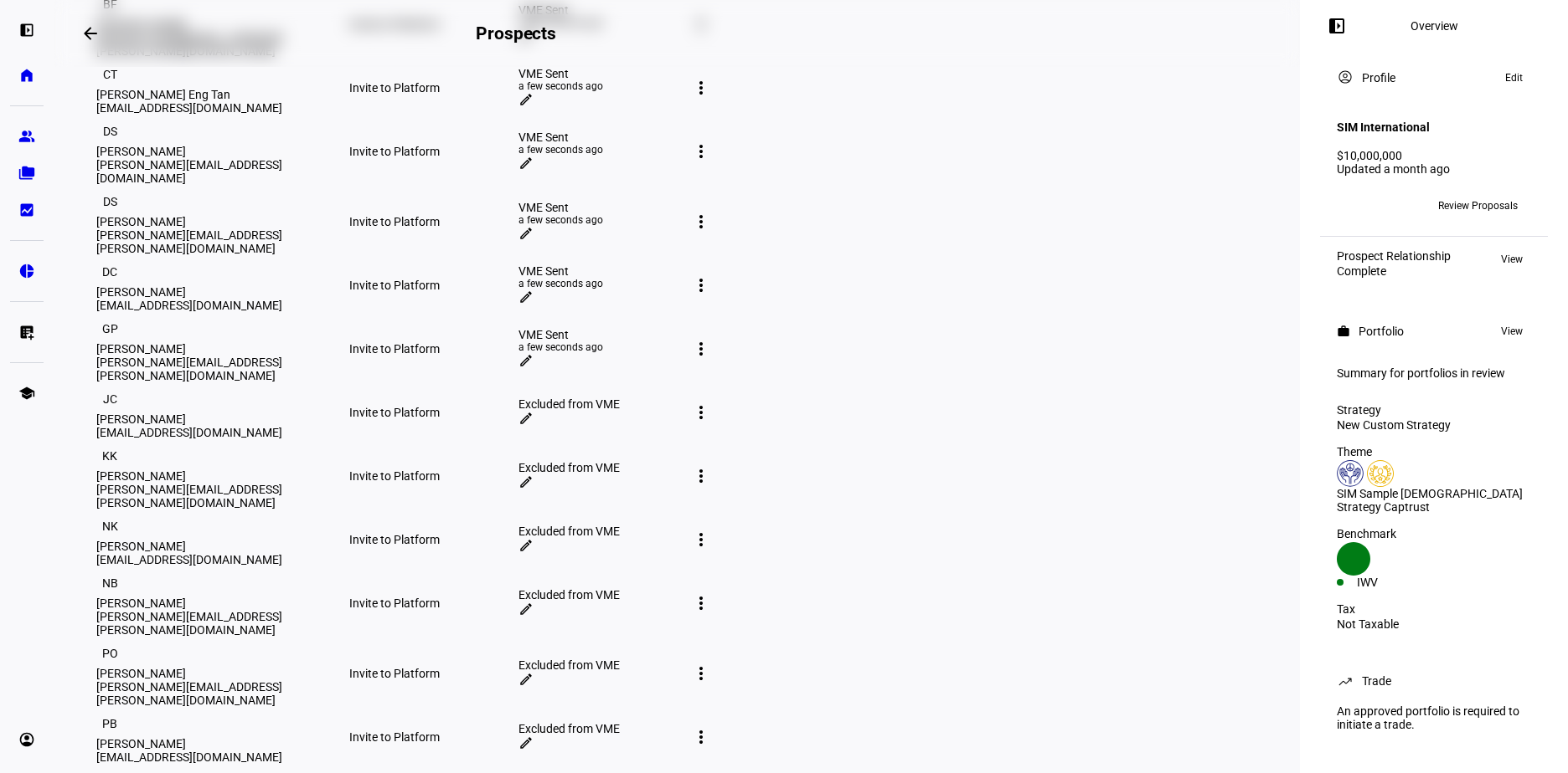
click at [533, 411] on mat-icon "edit" at bounding box center [526, 418] width 15 height 15
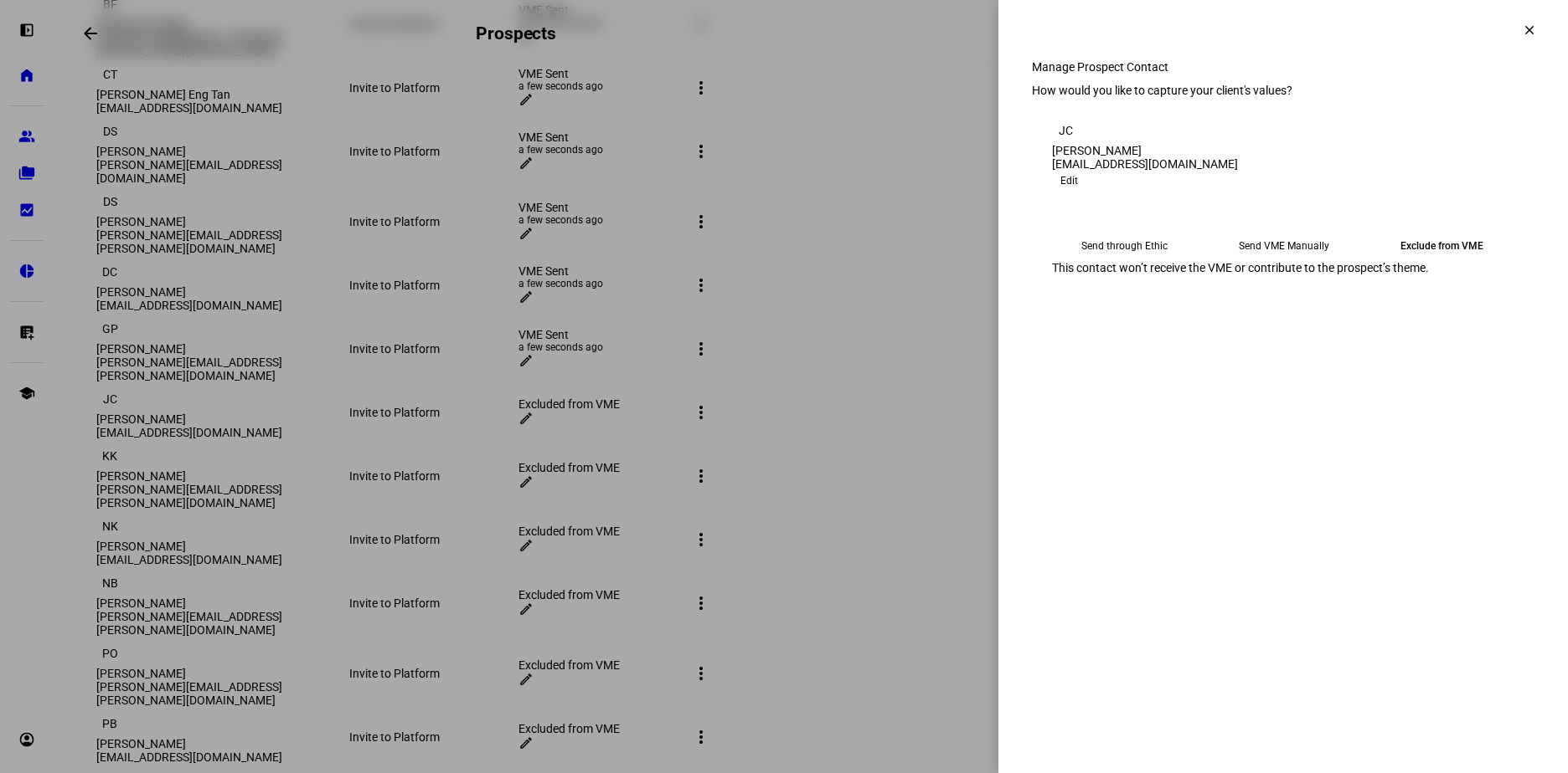
click at [1123, 261] on eth-mega-radio-button "Send through Ethic" at bounding box center [1124, 246] width 145 height 30
click at [1110, 261] on eth-mega-radio-button "Send through Ethic" at bounding box center [1124, 246] width 144 height 30
click at [1153, 341] on span "Submit Preferences" at bounding box center [1103, 325] width 101 height 33
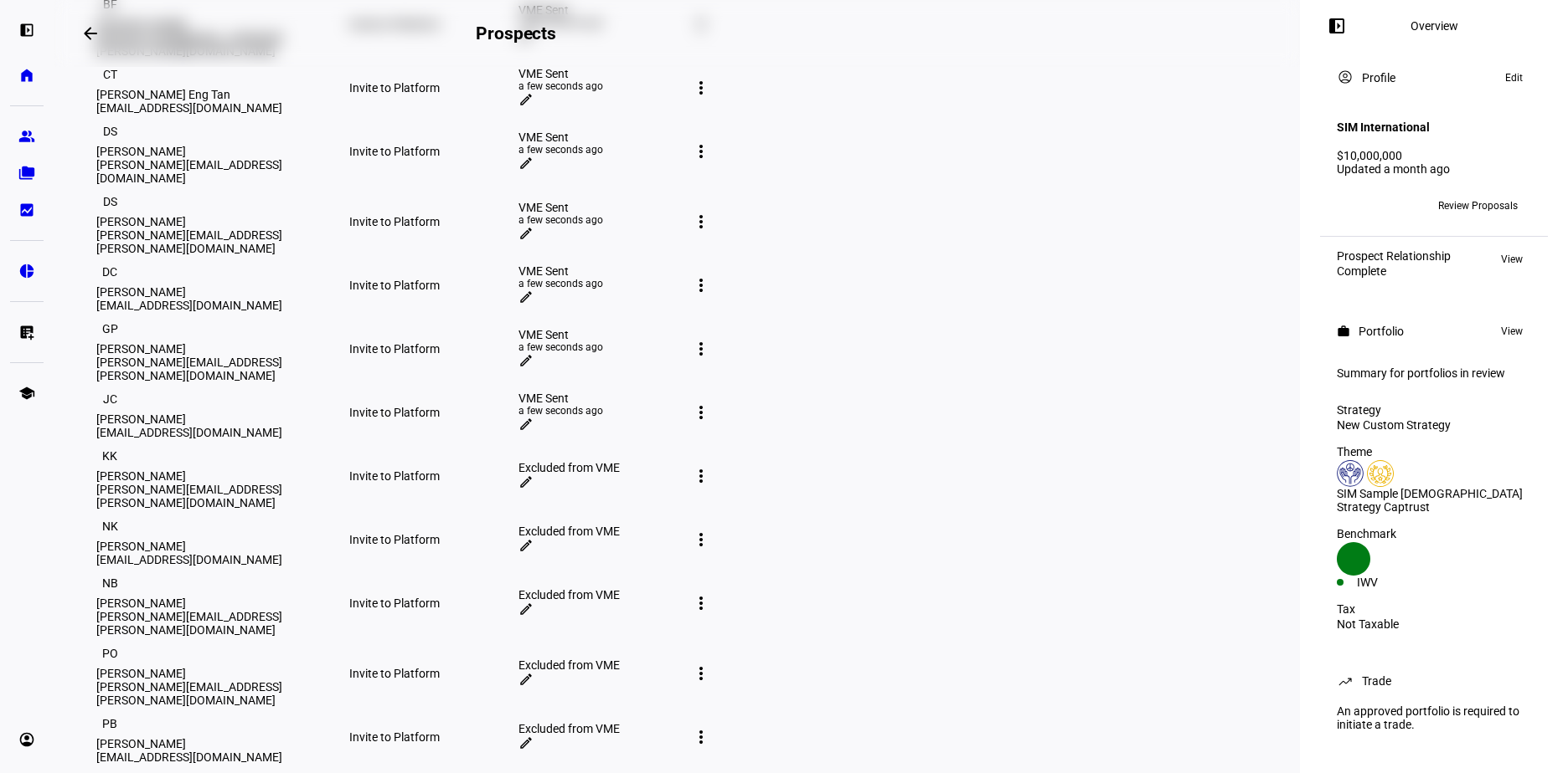
click at [533, 475] on mat-icon "edit" at bounding box center [526, 482] width 15 height 15
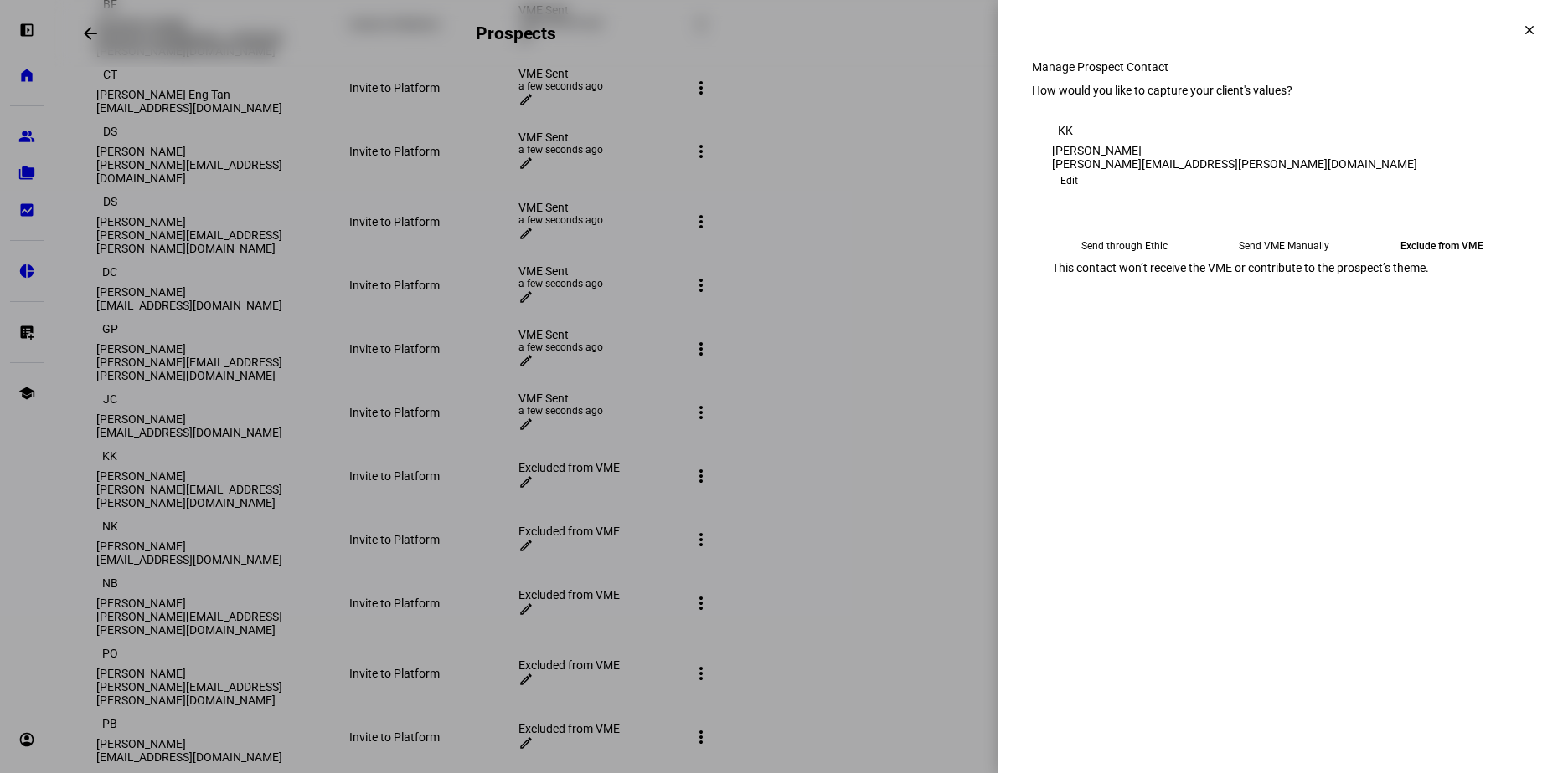
click at [1150, 261] on eth-mega-radio-button "Send through Ethic" at bounding box center [1124, 246] width 145 height 30
click at [1153, 341] on span "Submit Preferences" at bounding box center [1103, 325] width 101 height 33
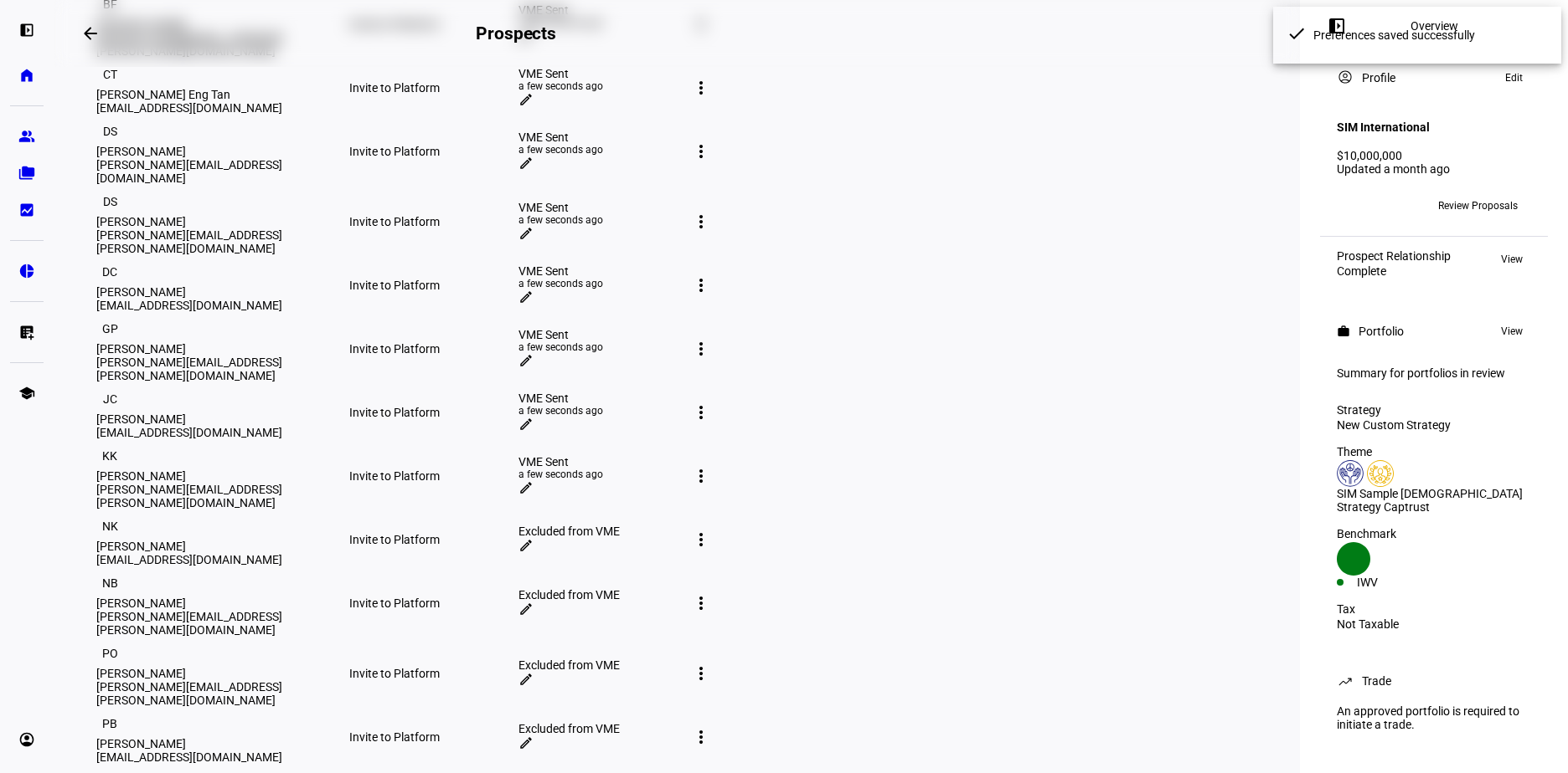
click at [533, 538] on mat-icon "edit" at bounding box center [526, 545] width 15 height 15
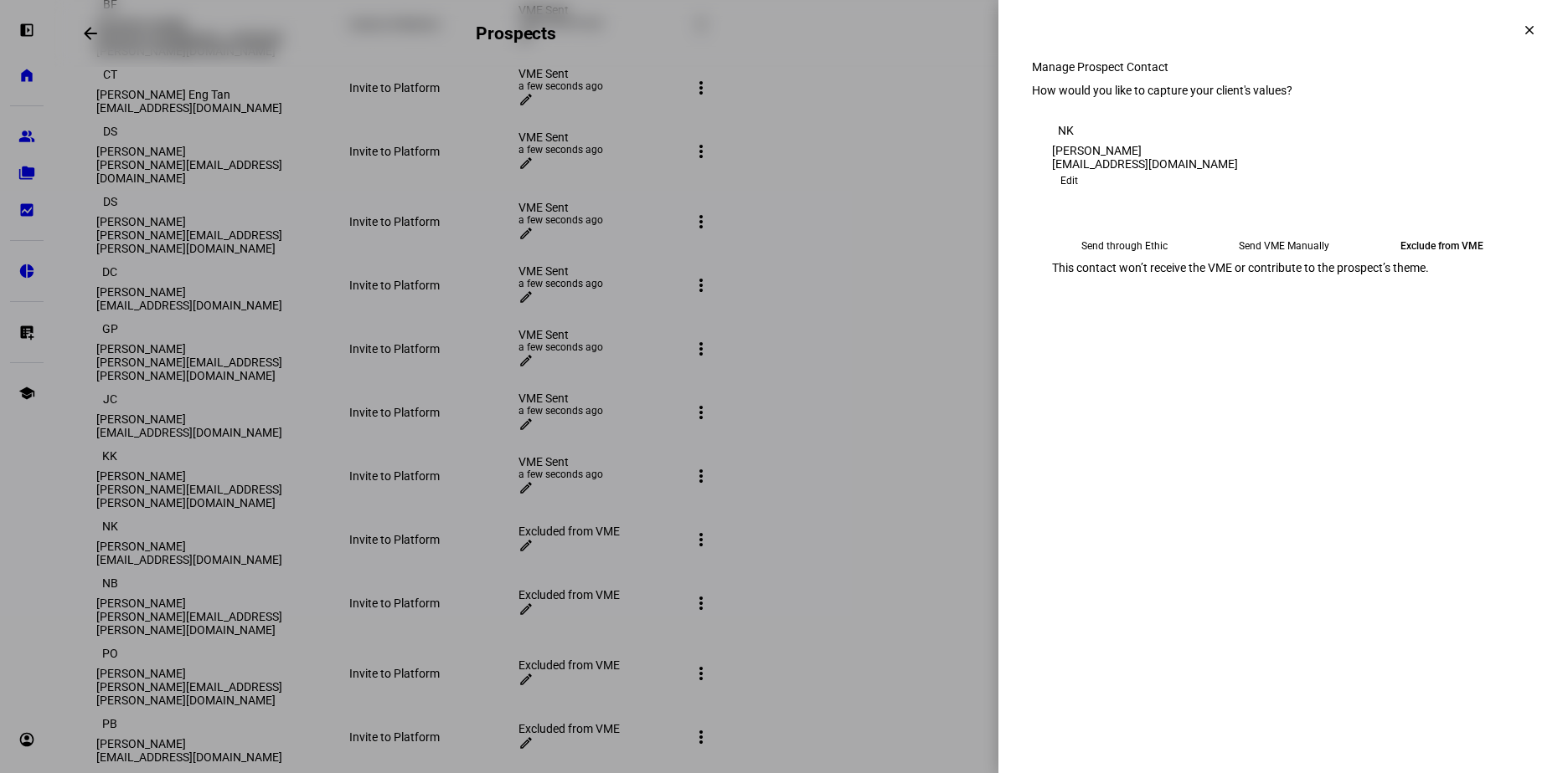
click at [1145, 261] on eth-mega-radio-button "Send through Ethic" at bounding box center [1124, 246] width 145 height 30
click at [1153, 341] on span "Submit Preferences" at bounding box center [1103, 325] width 101 height 33
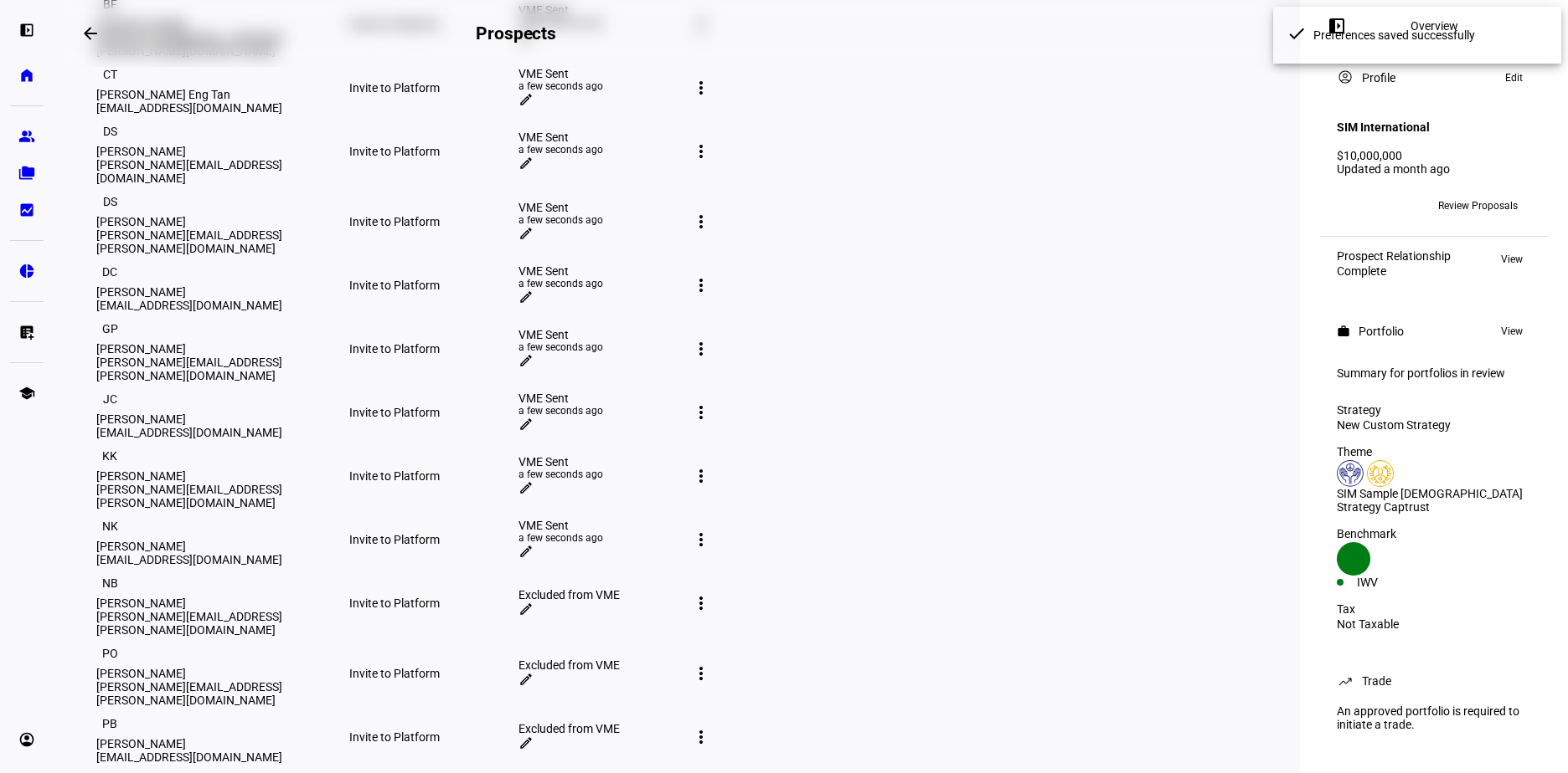
click at [533, 601] on mat-icon "edit" at bounding box center [526, 608] width 15 height 15
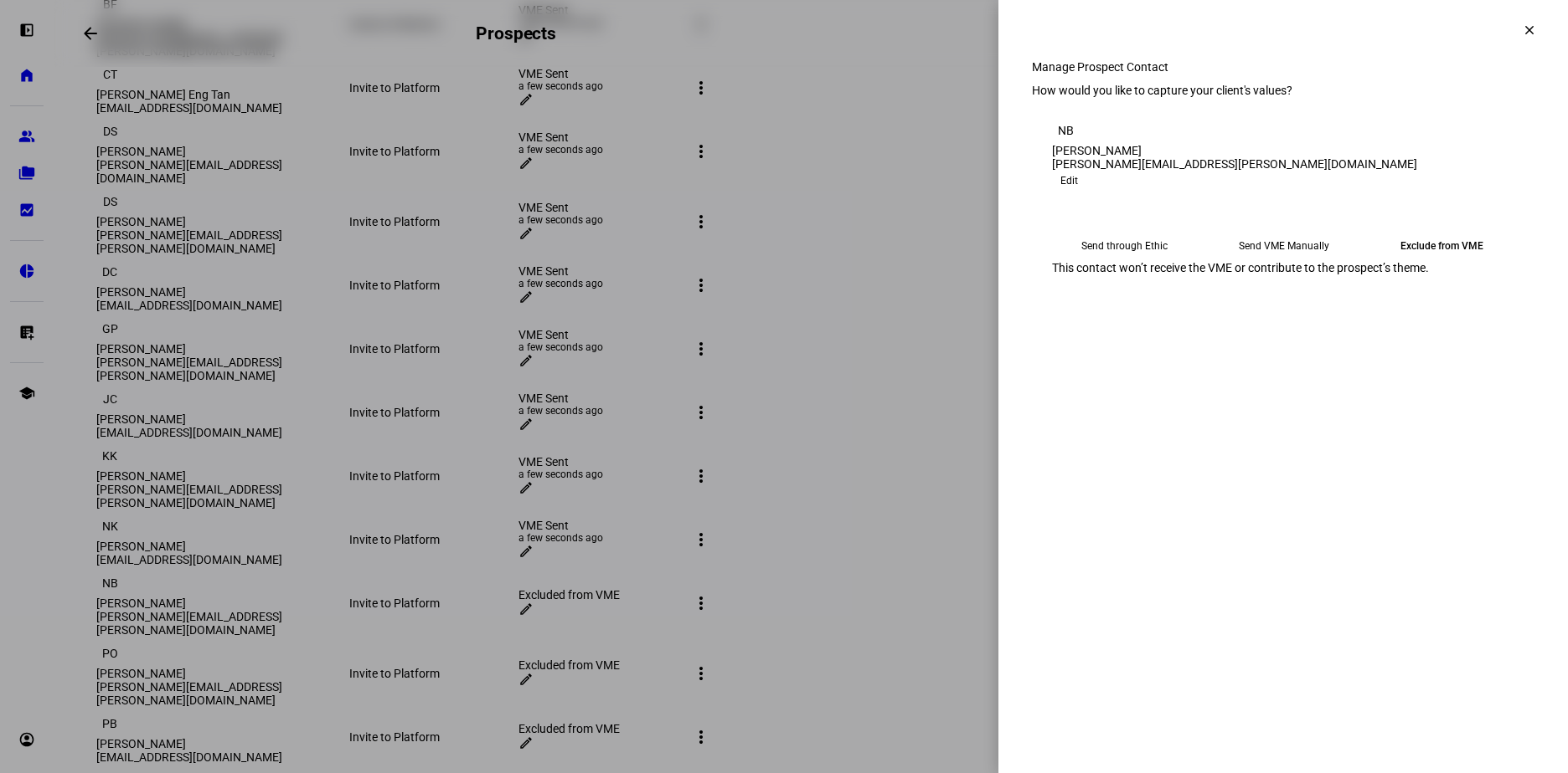
click at [1093, 261] on eth-mega-radio-button "Send through Ethic" at bounding box center [1124, 246] width 145 height 30
click at [1153, 341] on span "Submit Preferences" at bounding box center [1103, 325] width 101 height 33
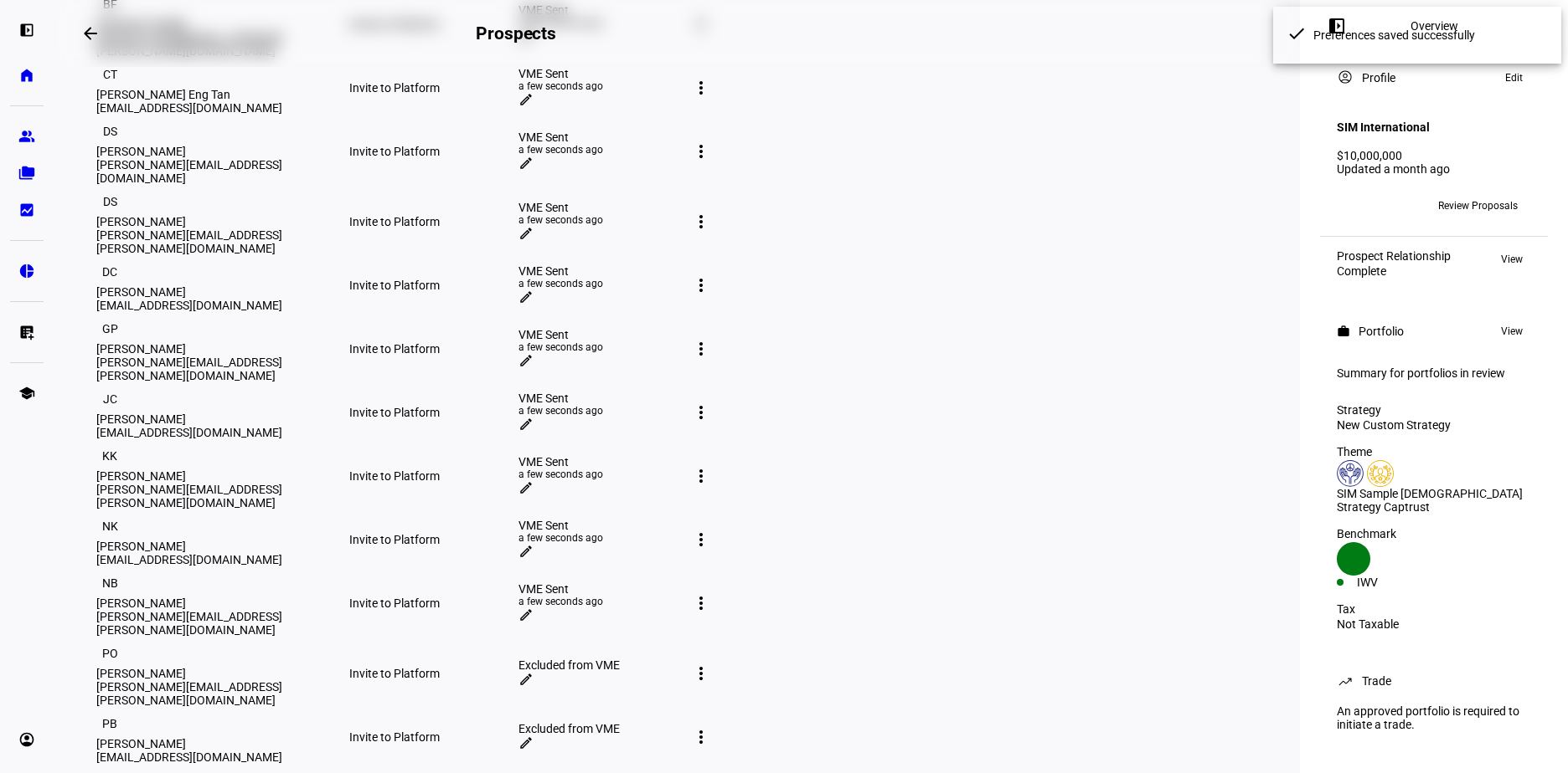
click at [533, 673] on mat-icon "edit" at bounding box center [526, 679] width 15 height 15
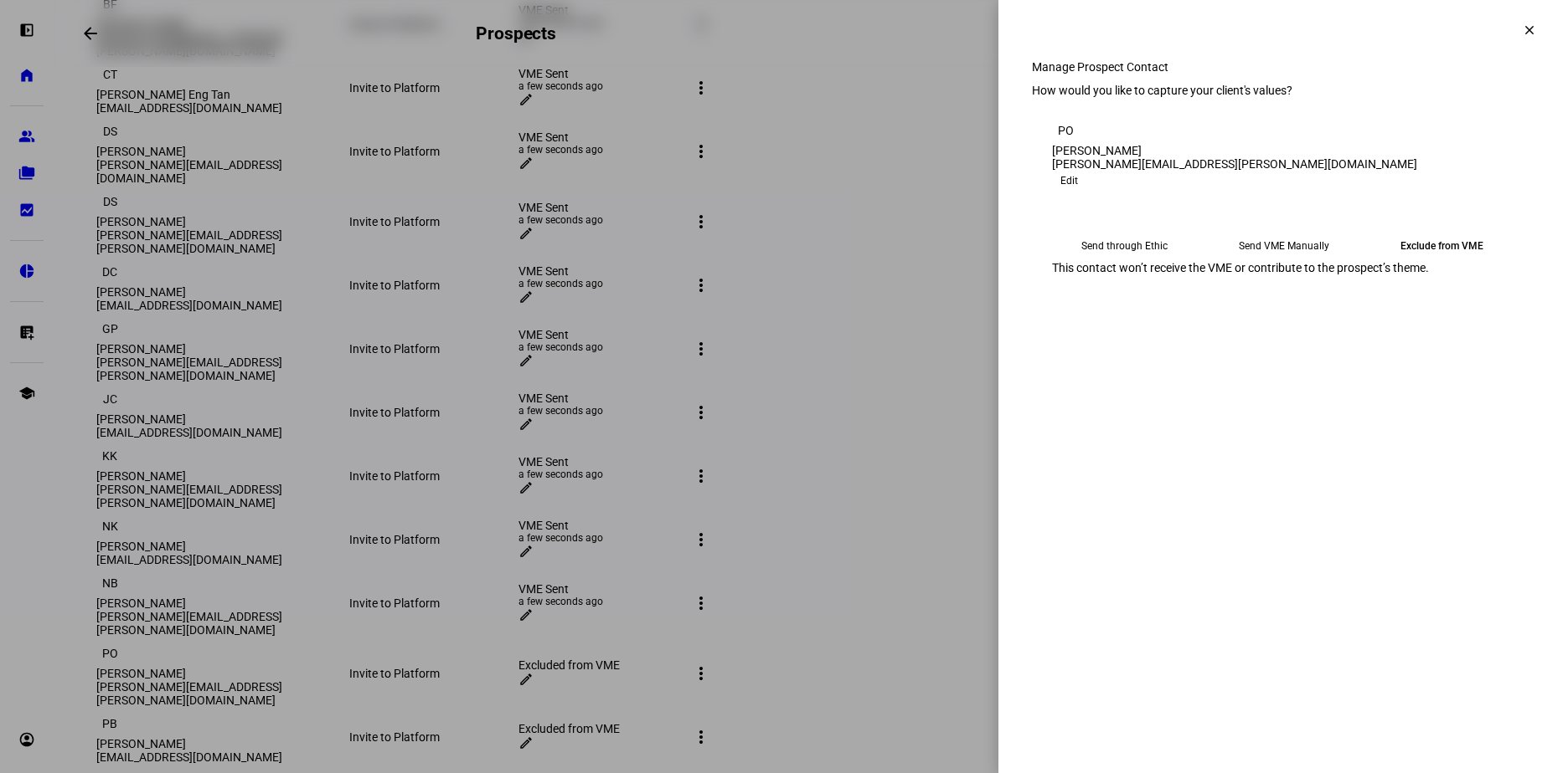
click at [1134, 261] on eth-mega-radio-button "Send through Ethic" at bounding box center [1124, 246] width 145 height 30
click at [1153, 341] on span "Submit Preferences" at bounding box center [1103, 325] width 101 height 33
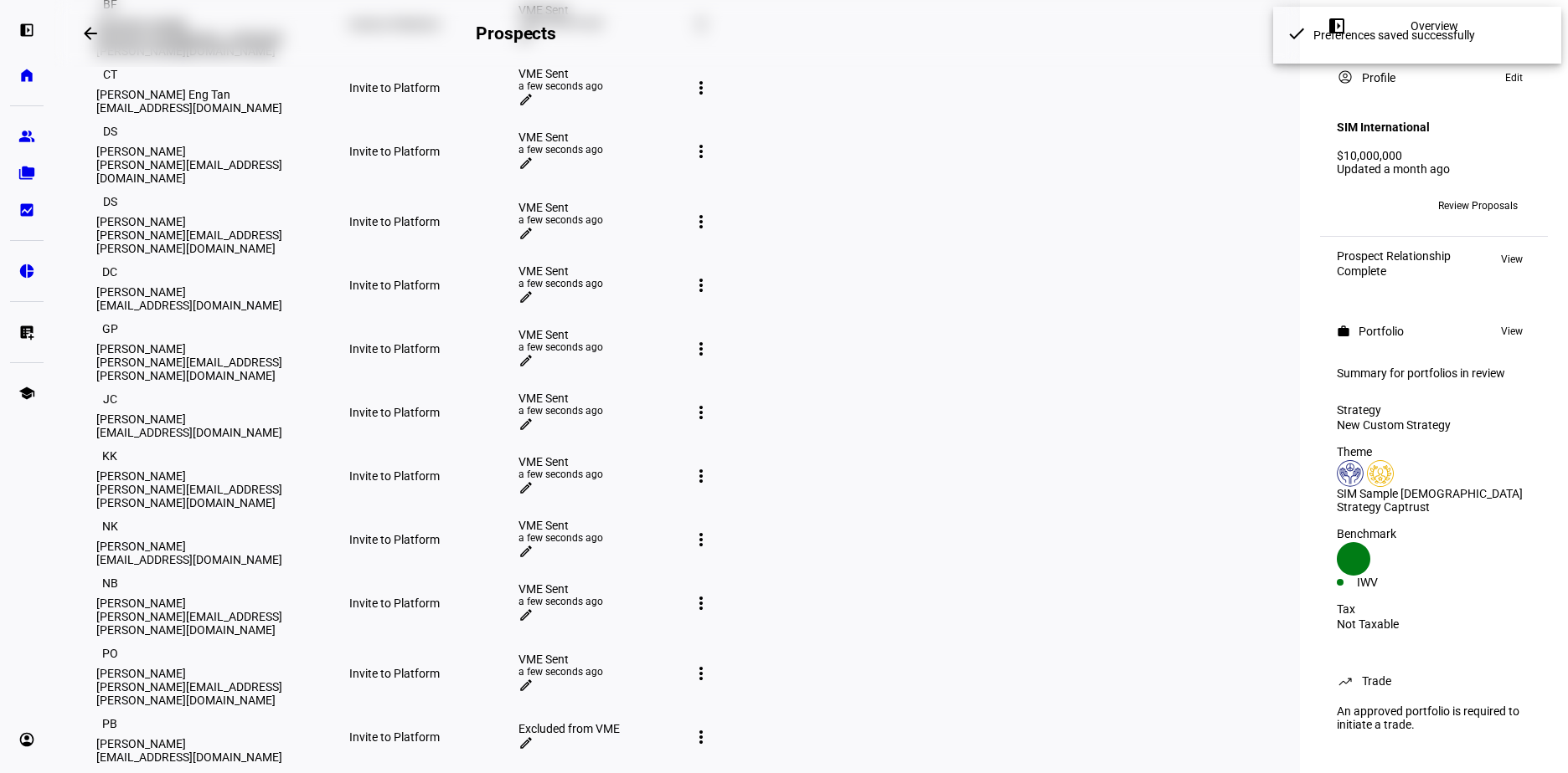
click at [533, 736] on mat-icon "edit" at bounding box center [526, 743] width 15 height 15
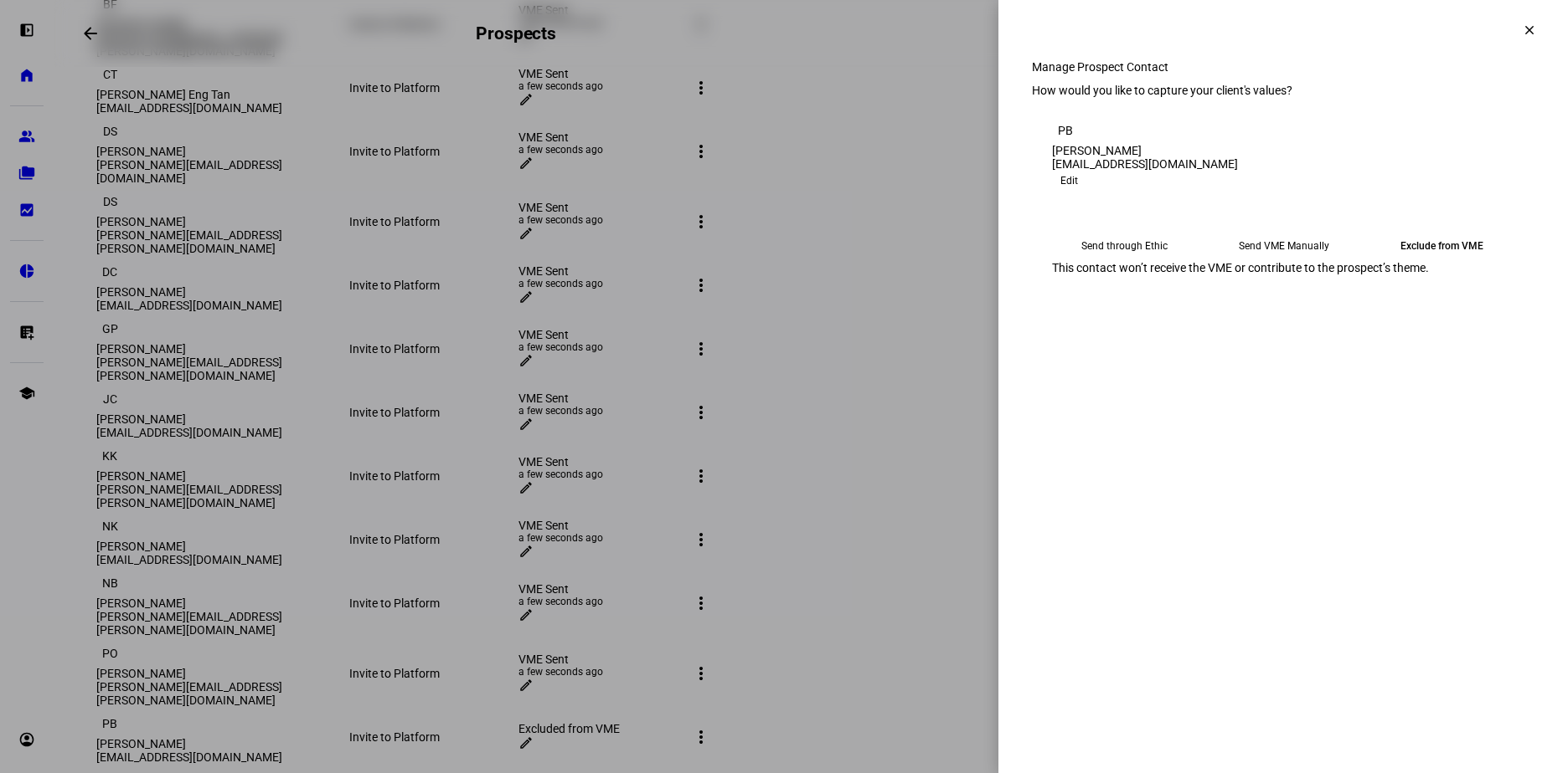
click at [1110, 261] on eth-mega-radio-button "Send through Ethic" at bounding box center [1124, 246] width 145 height 30
click at [1153, 341] on span "Submit Preferences" at bounding box center [1103, 325] width 101 height 33
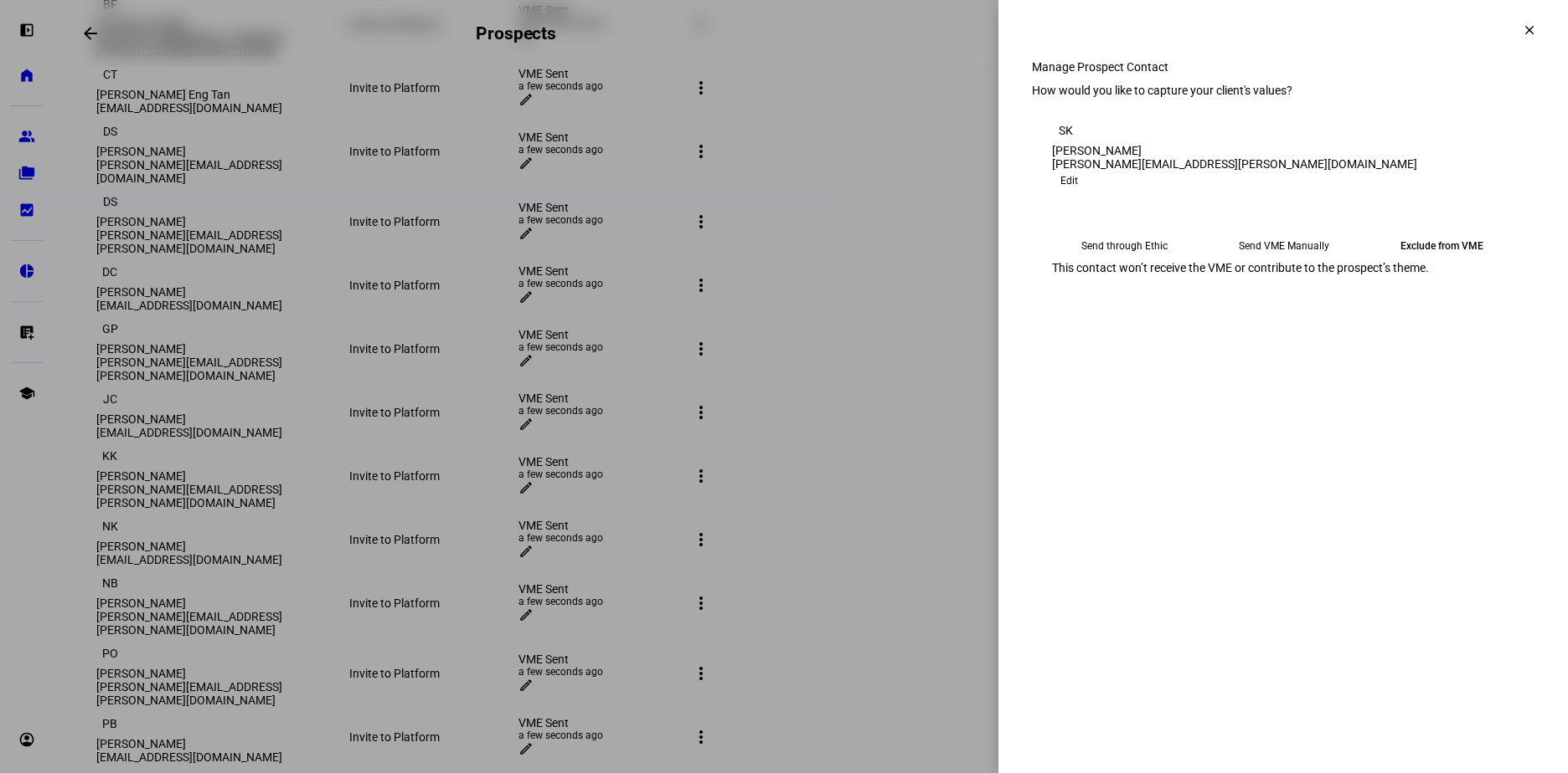
click at [1153, 261] on eth-mega-radio-button "Send through Ethic" at bounding box center [1124, 246] width 145 height 30
click at [1153, 341] on span "Submit Preferences" at bounding box center [1103, 325] width 101 height 33
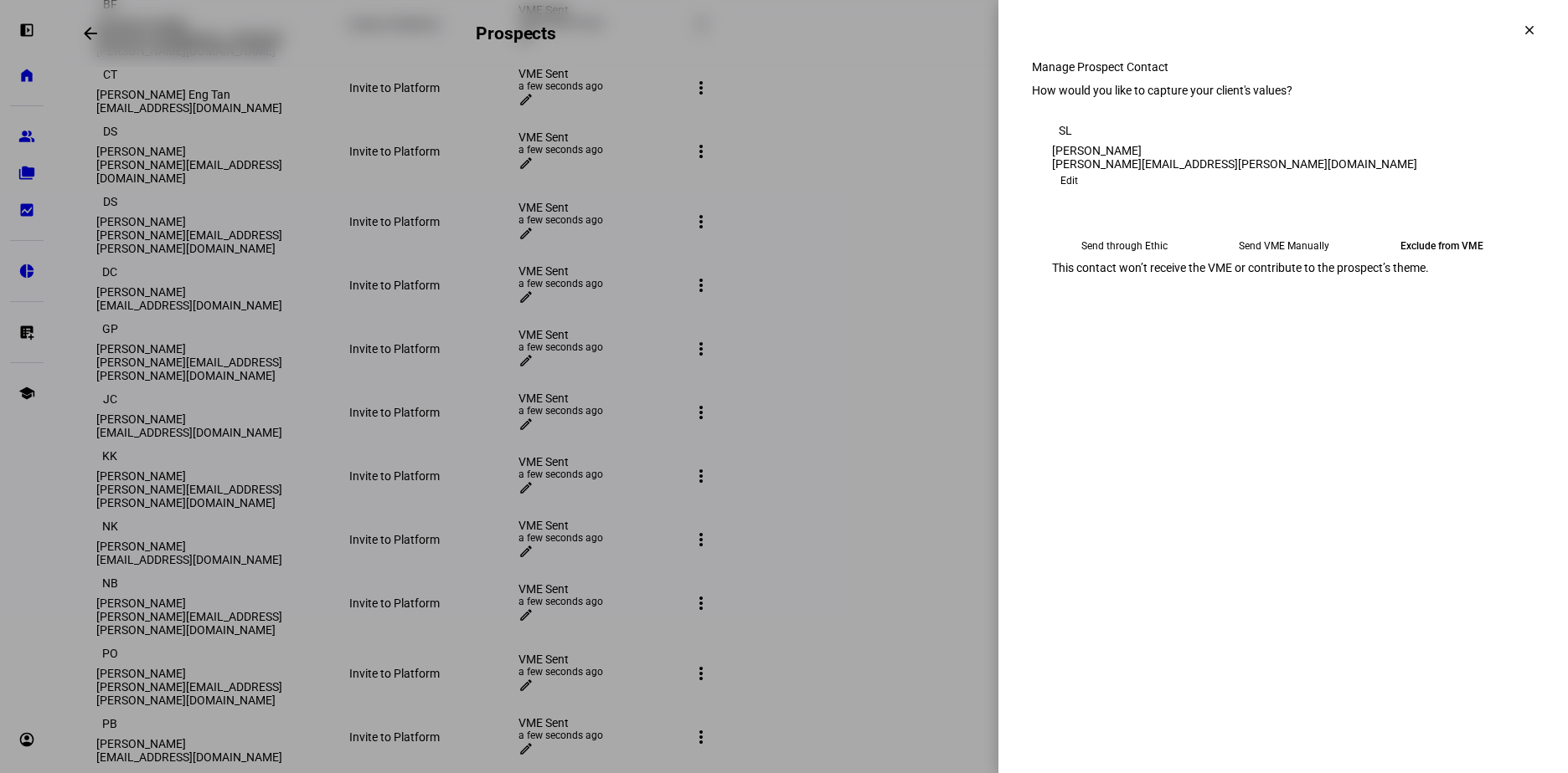
click at [1135, 261] on eth-mega-radio-button "Send through Ethic" at bounding box center [1124, 246] width 145 height 30
click at [1153, 341] on span "Submit Preferences" at bounding box center [1103, 325] width 101 height 33
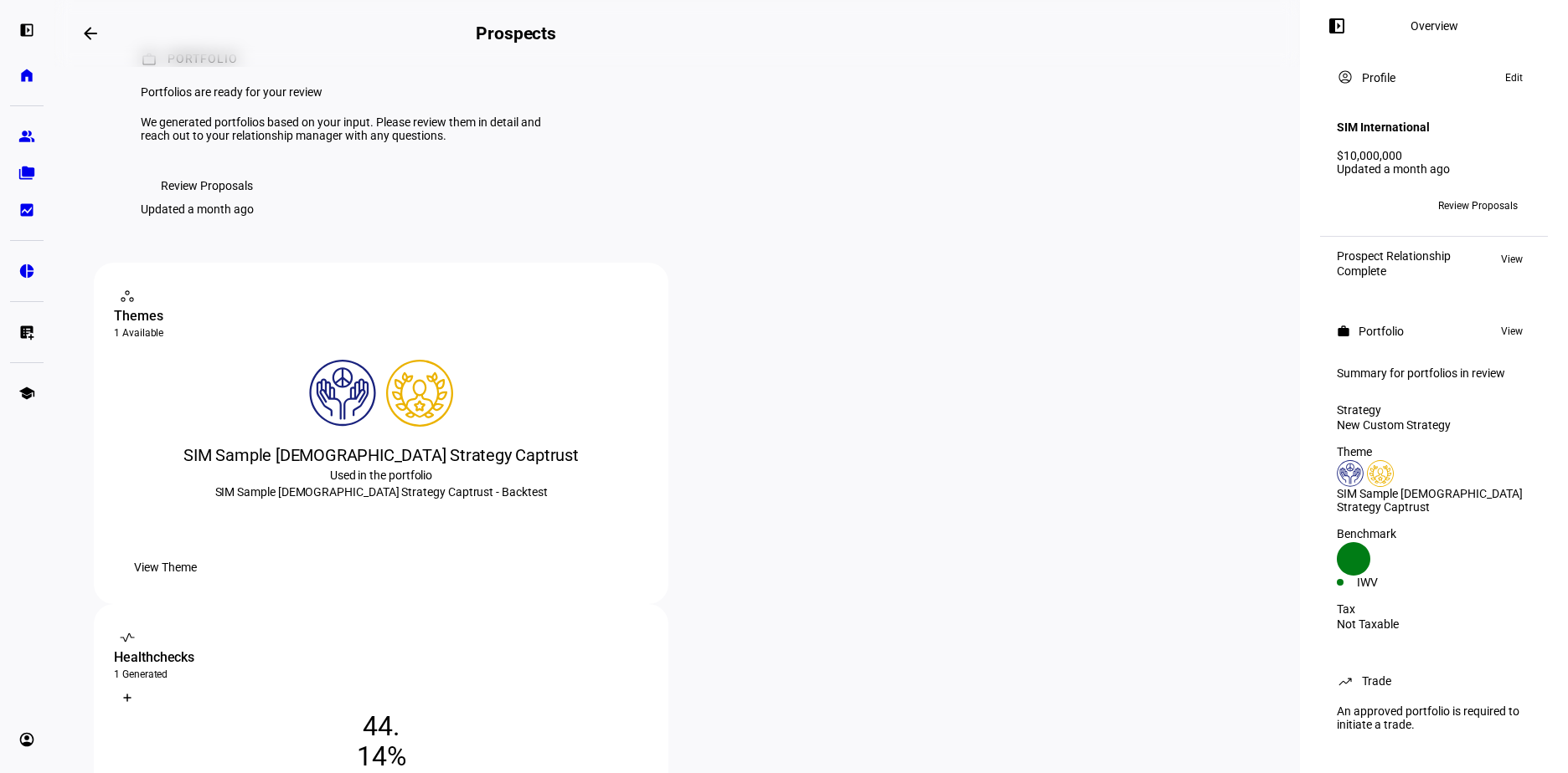
scroll to position [0, 0]
